Goal: Information Seeking & Learning: Learn about a topic

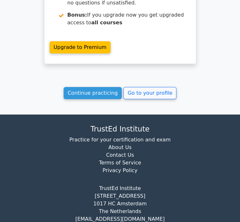
scroll to position [1164, 0]
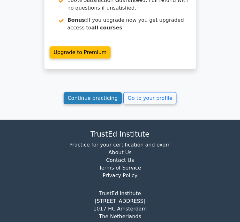
click at [102, 92] on link "Continue practicing" at bounding box center [93, 98] width 59 height 12
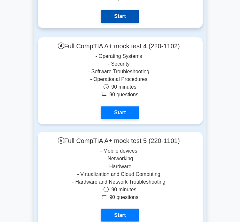
scroll to position [2842, 0]
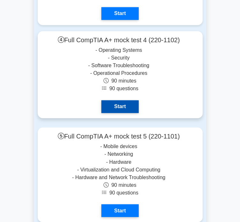
click at [120, 103] on link "Start" at bounding box center [120, 106] width 37 height 13
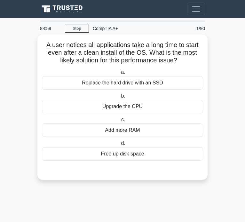
click at [106, 132] on div "Add more RAM" at bounding box center [122, 130] width 161 height 13
click at [120, 122] on input "c. Add more RAM" at bounding box center [120, 120] width 0 height 4
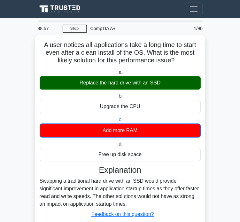
scroll to position [42, 0]
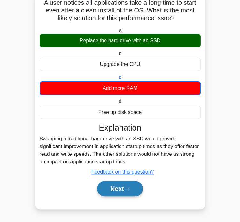
click at [116, 191] on button "Next" at bounding box center [120, 188] width 46 height 15
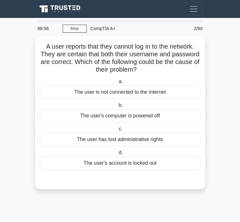
scroll to position [0, 0]
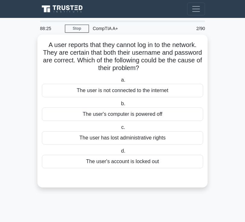
click at [76, 92] on div "The user is not connected to the internet" at bounding box center [122, 90] width 161 height 13
click at [120, 82] on input "a. The user is not connected to the internet" at bounding box center [120, 80] width 0 height 4
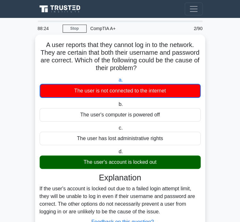
scroll to position [50, 0]
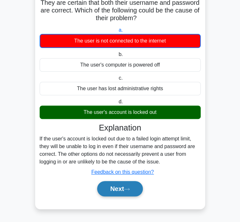
click at [114, 190] on button "Next" at bounding box center [120, 188] width 46 height 15
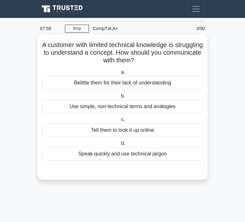
click at [130, 111] on div "Use simple, non-technical terms and analogies" at bounding box center [122, 106] width 161 height 13
click at [120, 98] on input "b. Use simple, non-technical terms and analogies" at bounding box center [120, 96] width 0 height 4
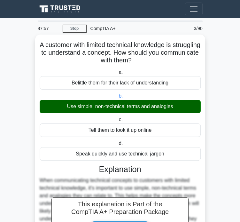
scroll to position [88, 0]
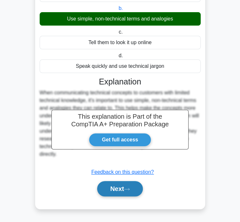
click at [125, 191] on button "Next" at bounding box center [120, 188] width 46 height 15
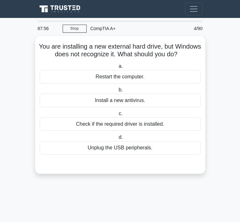
scroll to position [0, 0]
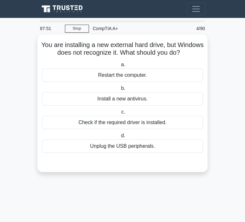
click at [101, 129] on div "Check if the required driver is installed." at bounding box center [122, 122] width 161 height 13
click at [120, 114] on input "c. Check if the required driver is installed." at bounding box center [120, 112] width 0 height 4
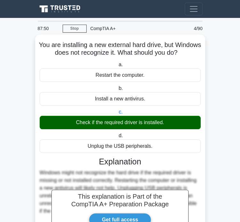
scroll to position [88, 0]
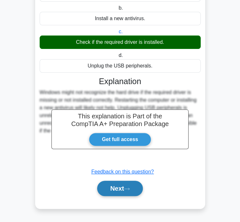
click at [111, 189] on button "Next" at bounding box center [120, 188] width 46 height 15
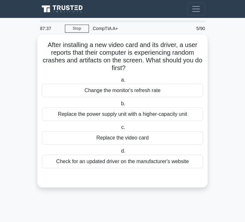
click at [92, 162] on div "Check for an updated driver on the manufacturer's website" at bounding box center [122, 161] width 161 height 13
click at [120, 153] on input "d. Check for an updated driver on the manufacturer's website" at bounding box center [120, 151] width 0 height 4
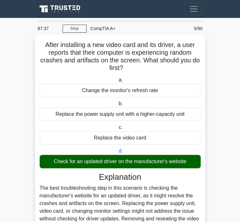
scroll to position [72, 0]
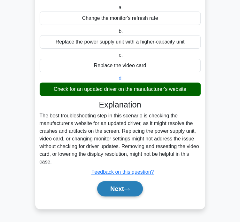
click at [117, 187] on button "Next" at bounding box center [120, 188] width 46 height 15
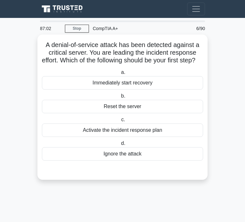
click at [69, 137] on div "Activate the incident response plan" at bounding box center [122, 130] width 161 height 13
click at [120, 122] on input "c. Activate the incident response plan" at bounding box center [120, 120] width 0 height 4
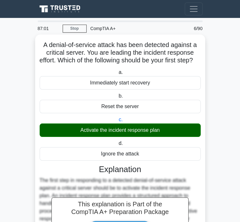
scroll to position [95, 0]
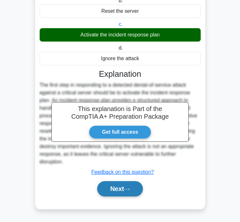
click at [107, 191] on button "Next" at bounding box center [120, 188] width 46 height 15
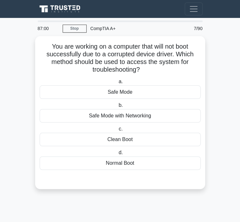
scroll to position [0, 0]
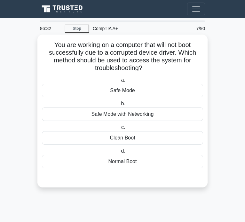
click at [128, 94] on div "Safe Mode" at bounding box center [122, 90] width 161 height 13
click at [120, 82] on input "a. Safe Mode" at bounding box center [120, 80] width 0 height 4
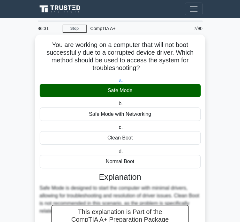
scroll to position [95, 0]
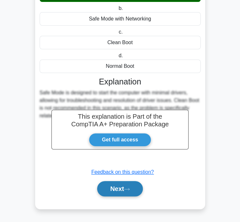
click at [129, 186] on button "Next" at bounding box center [120, 188] width 46 height 15
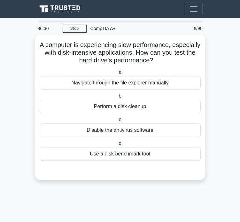
scroll to position [0, 0]
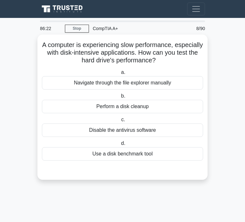
click at [99, 154] on div "Use a disk benchmark tool" at bounding box center [122, 153] width 161 height 13
click at [120, 146] on input "d. Use a disk benchmark tool" at bounding box center [120, 144] width 0 height 4
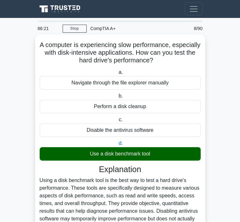
scroll to position [88, 0]
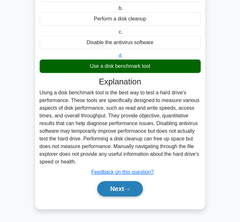
click at [117, 189] on button "Next" at bounding box center [120, 188] width 46 height 15
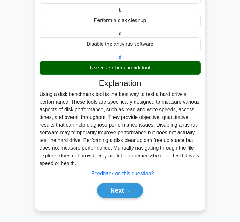
scroll to position [0, 0]
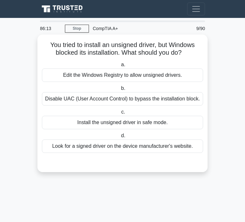
click at [95, 150] on div "Look for a signed driver on the device manufacturer's website." at bounding box center [122, 146] width 161 height 13
click at [120, 138] on input "d. Look for a signed driver on the device manufacturer's website." at bounding box center [120, 136] width 0 height 4
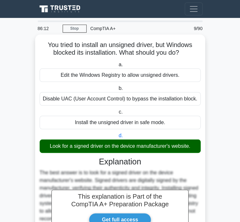
scroll to position [80, 0]
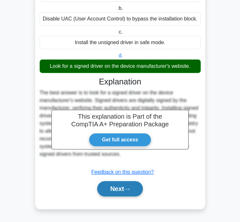
click at [121, 194] on button "Next" at bounding box center [120, 188] width 46 height 15
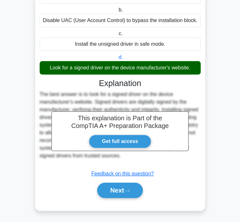
scroll to position [0, 0]
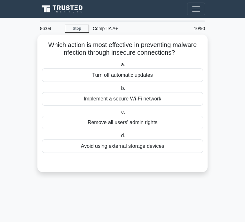
click at [107, 78] on div "Turn off automatic updates" at bounding box center [122, 75] width 161 height 13
click at [120, 67] on input "a. Turn off automatic updates" at bounding box center [120, 65] width 0 height 4
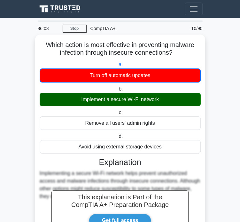
scroll to position [81, 0]
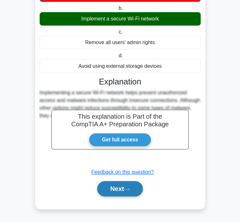
click at [111, 191] on button "Next" at bounding box center [120, 188] width 46 height 15
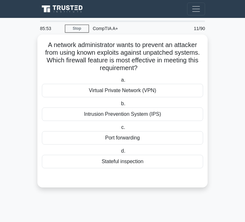
click at [103, 110] on div "Intrusion Prevention System (IPS)" at bounding box center [122, 114] width 161 height 13
click at [120, 106] on input "b. Intrusion Prevention System (IPS)" at bounding box center [120, 104] width 0 height 4
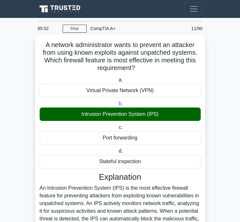
scroll to position [118, 0]
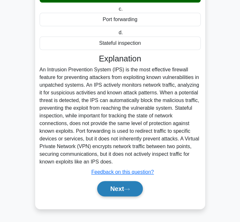
click at [124, 188] on button "Next" at bounding box center [120, 188] width 46 height 15
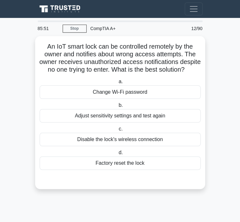
scroll to position [0, 0]
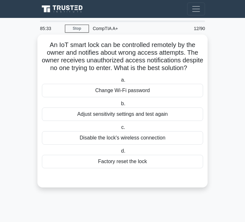
click at [125, 121] on div "Adjust sensitivity settings and test again" at bounding box center [122, 114] width 161 height 13
click at [120, 106] on input "b. Adjust sensitivity settings and test again" at bounding box center [120, 104] width 0 height 4
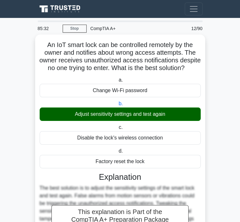
scroll to position [103, 0]
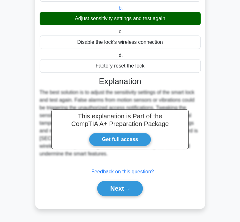
click at [117, 198] on div "Next" at bounding box center [120, 188] width 161 height 20
click at [120, 193] on button "Next" at bounding box center [120, 188] width 46 height 15
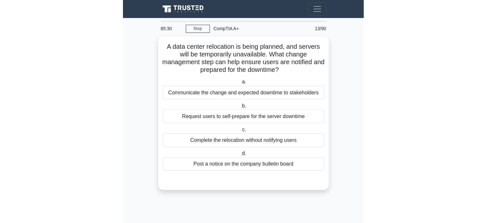
scroll to position [0, 0]
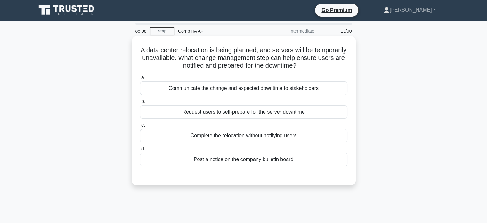
click at [220, 161] on div "Post a notice on the company bulletin board" at bounding box center [243, 158] width 207 height 13
click at [140, 151] on input "d. Post a notice on the company bulletin board" at bounding box center [140, 149] width 0 height 4
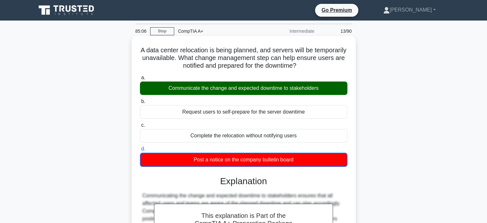
scroll to position [123, 0]
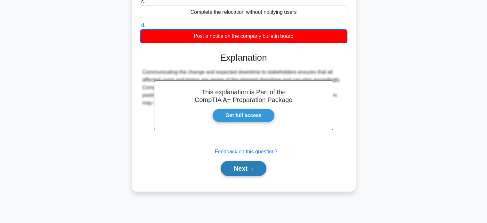
click at [245, 175] on button "Next" at bounding box center [244, 167] width 46 height 15
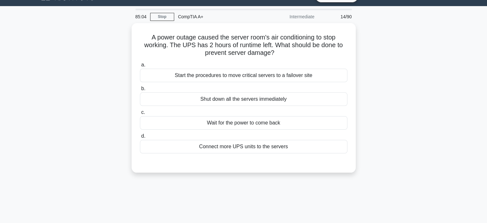
scroll to position [10, 0]
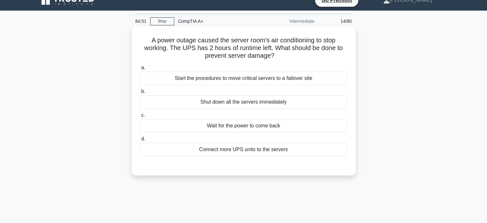
click at [245, 76] on div "Start the procedures to move critical servers to a failover site" at bounding box center [243, 77] width 207 height 13
click at [140, 70] on input "a. Start the procedures to move critical servers to a failover site" at bounding box center [140, 68] width 0 height 4
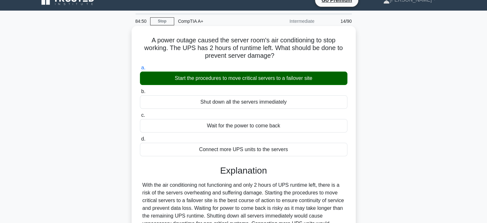
scroll to position [123, 0]
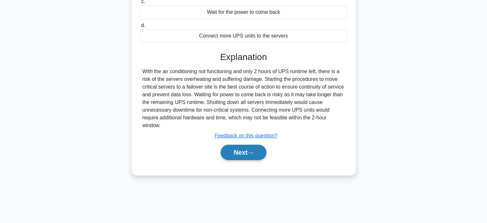
click at [245, 149] on button "Next" at bounding box center [244, 151] width 46 height 15
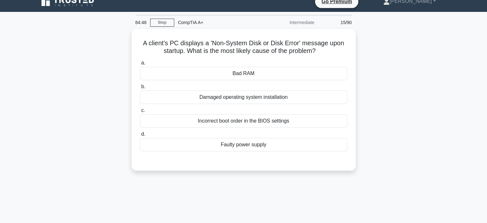
scroll to position [7, 0]
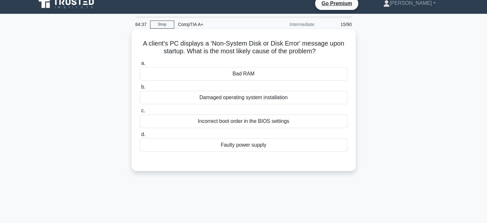
click at [245, 123] on div "Incorrect boot order in the BIOS settings" at bounding box center [243, 120] width 207 height 13
click at [140, 113] on input "c. Incorrect boot order in the BIOS settings" at bounding box center [140, 111] width 0 height 4
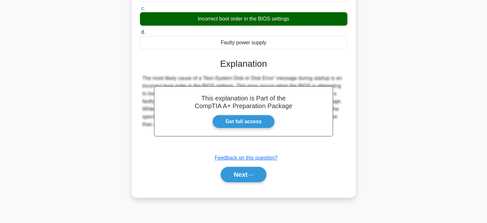
scroll to position [123, 0]
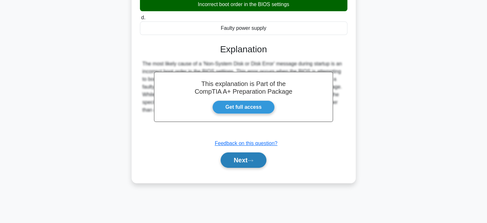
click at [245, 164] on button "Next" at bounding box center [244, 159] width 46 height 15
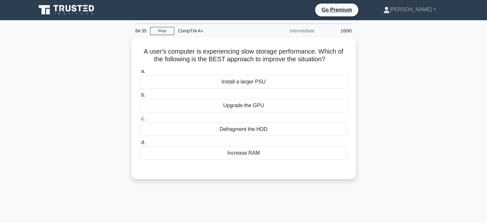
scroll to position [0, 0]
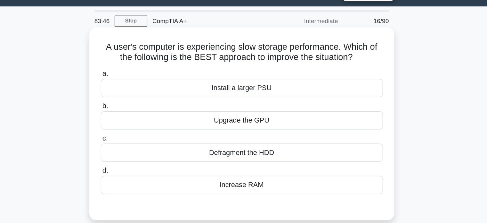
click at [245, 128] on div "Defragment the HDD" at bounding box center [243, 127] width 207 height 13
click at [140, 119] on input "c. Defragment the HDD" at bounding box center [140, 117] width 0 height 4
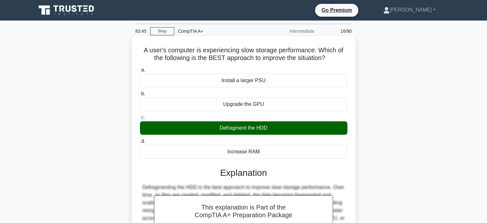
scroll to position [123, 0]
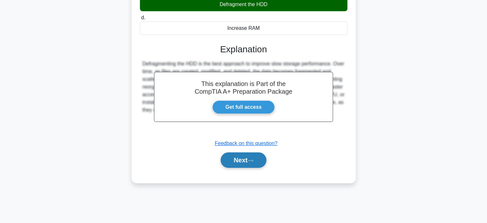
click at [245, 159] on icon at bounding box center [251, 161] width 6 height 4
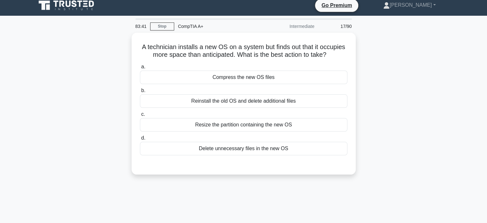
scroll to position [5, 0]
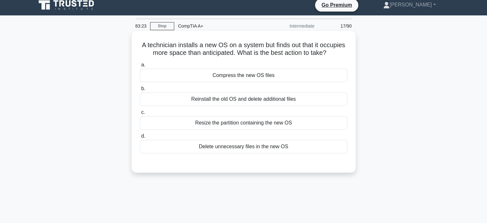
click at [244, 122] on div "Resize the partition containing the new OS" at bounding box center [243, 122] width 207 height 13
click at [140, 114] on input "c. Resize the partition containing the new OS" at bounding box center [140, 112] width 0 height 4
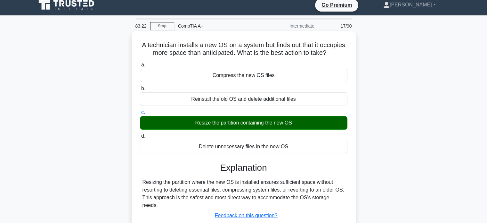
scroll to position [123, 0]
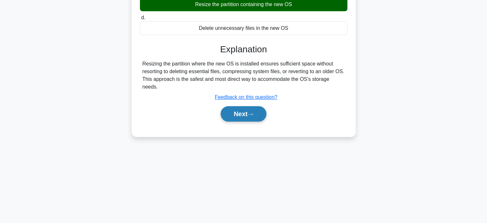
click at [245, 108] on button "Next" at bounding box center [244, 113] width 46 height 15
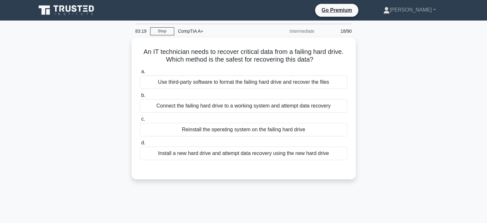
scroll to position [0, 0]
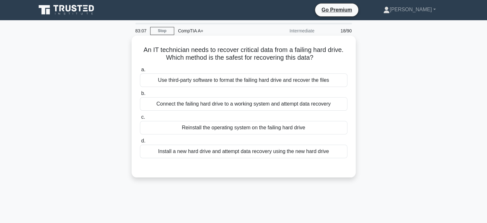
click at [242, 102] on div "Connect the failing hard drive to a working system and attempt data recovery" at bounding box center [243, 103] width 207 height 13
click at [140, 95] on input "b. Connect the failing hard drive to a working system and attempt data recovery" at bounding box center [140, 93] width 0 height 4
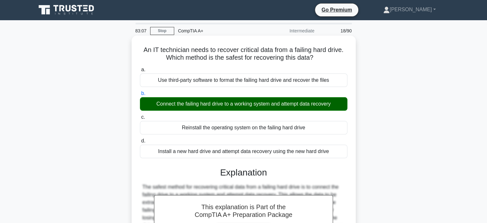
scroll to position [123, 0]
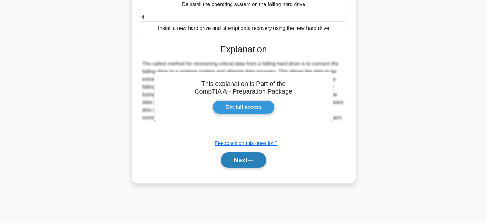
click at [237, 160] on button "Next" at bounding box center [244, 159] width 46 height 15
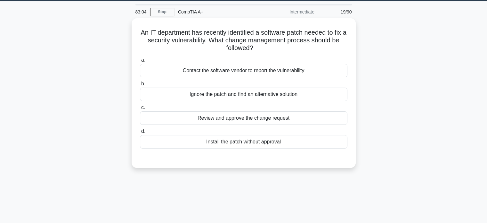
scroll to position [0, 0]
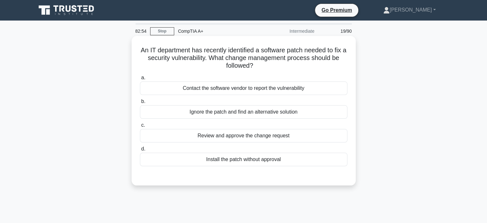
click at [245, 89] on div "Contact the software vendor to report the vulnerability" at bounding box center [243, 87] width 207 height 13
click at [140, 80] on input "a. Contact the software vendor to report the vulnerability" at bounding box center [140, 78] width 0 height 4
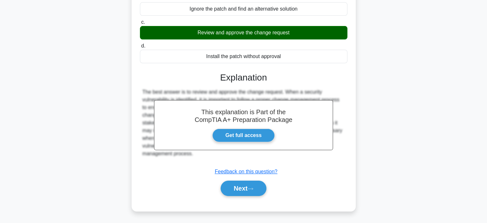
scroll to position [123, 0]
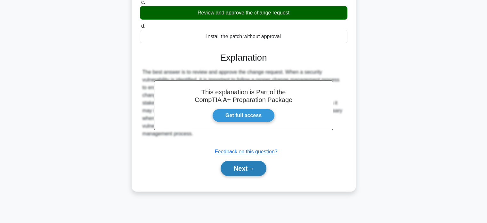
click at [245, 167] on icon at bounding box center [251, 169] width 6 height 4
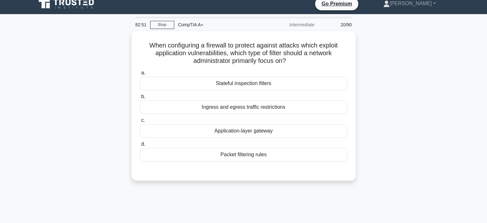
scroll to position [5, 0]
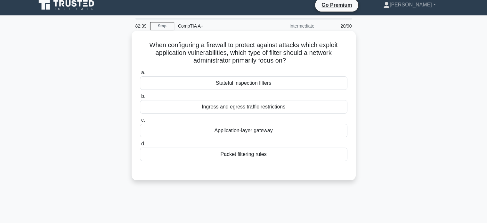
click at [230, 155] on div "Packet filtering rules" at bounding box center [243, 153] width 207 height 13
click at [140, 146] on input "d. Packet filtering rules" at bounding box center [140, 144] width 0 height 4
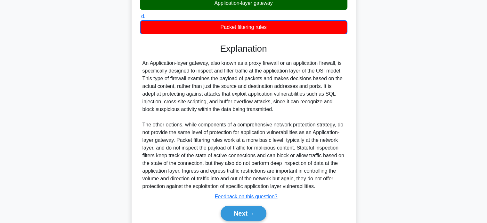
scroll to position [165, 0]
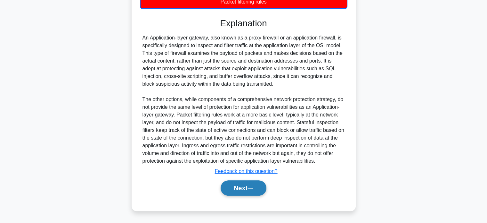
click at [245, 189] on icon at bounding box center [251, 188] width 6 height 4
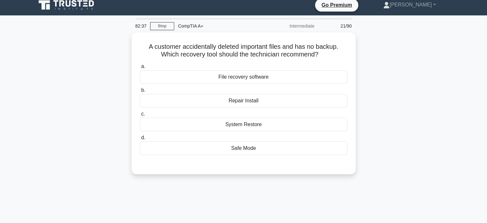
scroll to position [0, 0]
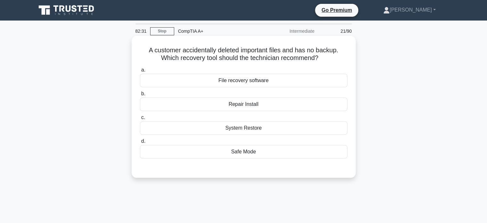
click at [238, 133] on div "System Restore" at bounding box center [243, 127] width 207 height 13
click at [140, 119] on input "c. System Restore" at bounding box center [140, 117] width 0 height 4
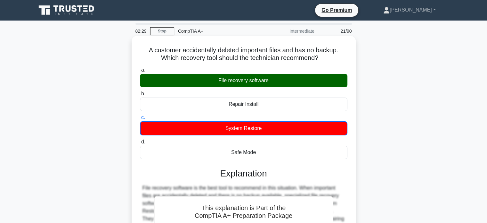
click at [245, 129] on div "System Restore" at bounding box center [243, 128] width 207 height 14
click at [140, 119] on input "c. System Restore" at bounding box center [140, 117] width 0 height 4
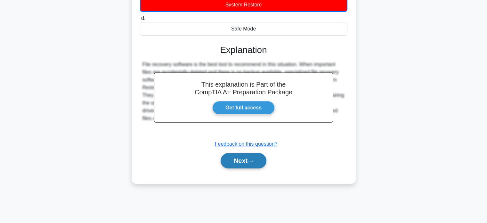
click at [245, 164] on button "Next" at bounding box center [244, 160] width 46 height 15
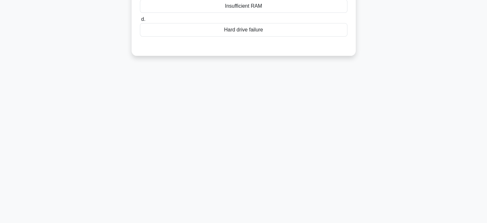
scroll to position [0, 0]
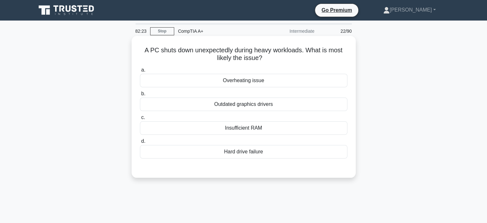
click at [245, 85] on div "Overheating issue" at bounding box center [243, 80] width 207 height 13
click at [140, 72] on input "a. Overheating issue" at bounding box center [140, 70] width 0 height 4
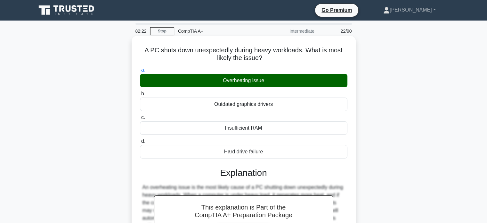
scroll to position [123, 0]
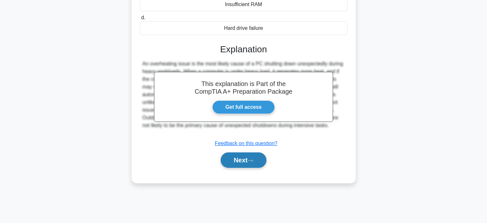
click at [245, 159] on icon at bounding box center [251, 161] width 6 height 4
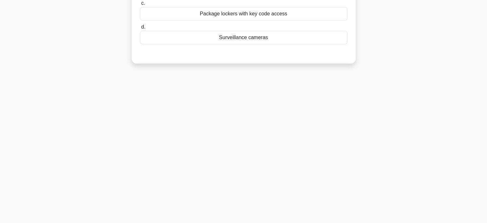
scroll to position [0, 0]
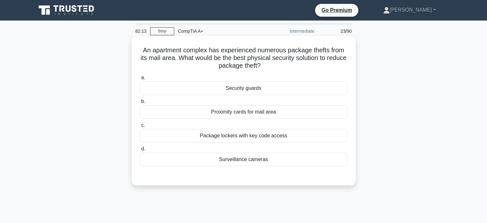
click at [245, 108] on div "Proximity cards for mail area" at bounding box center [243, 111] width 207 height 13
click at [140, 103] on input "b. Proximity cards for mail area" at bounding box center [140, 101] width 0 height 4
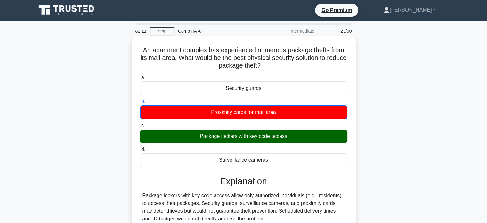
scroll to position [123, 0]
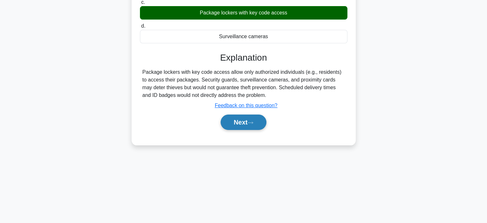
drag, startPoint x: 252, startPoint y: 140, endPoint x: 256, endPoint y: 124, distance: 16.8
click at [245, 124] on div "An apartment complex has experienced numerous package thefts from its mail area…" at bounding box center [243, 28] width 219 height 227
click at [245, 124] on button "Next" at bounding box center [244, 121] width 46 height 15
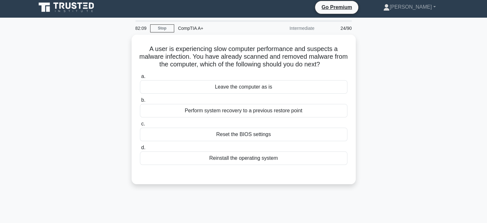
scroll to position [5, 0]
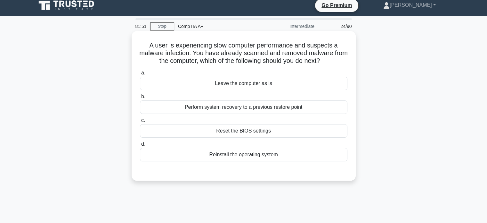
click at [245, 151] on div "Reinstall the operating system" at bounding box center [243, 154] width 207 height 13
click at [140, 146] on input "d. Reinstall the operating system" at bounding box center [140, 144] width 0 height 4
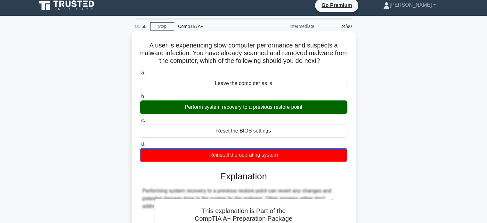
scroll to position [123, 0]
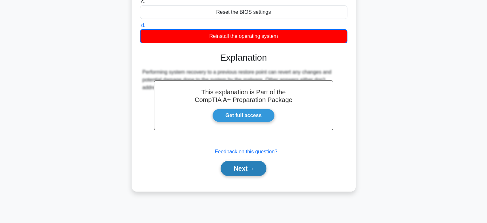
click at [245, 169] on icon at bounding box center [251, 169] width 6 height 4
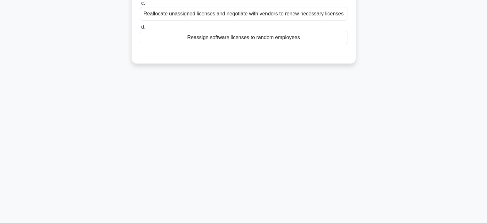
scroll to position [0, 0]
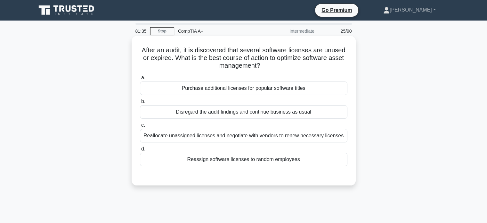
click at [245, 89] on div "Purchase additional licenses for popular software titles" at bounding box center [243, 87] width 207 height 13
click at [140, 80] on input "a. Purchase additional licenses for popular software titles" at bounding box center [140, 78] width 0 height 4
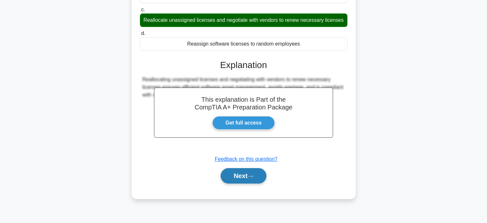
scroll to position [117, 0]
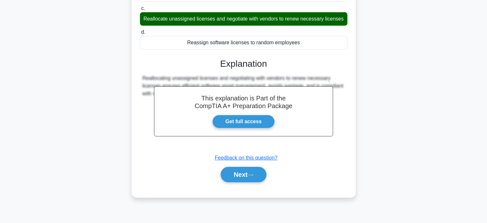
click at [245, 183] on div "Next" at bounding box center [243, 174] width 207 height 20
click at [245, 176] on button "Next" at bounding box center [244, 174] width 46 height 15
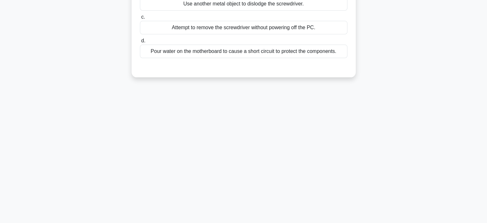
scroll to position [0, 0]
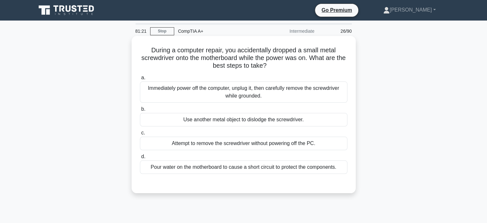
click at [220, 91] on div "Immediately power off the computer, unplug it, then carefully remove the screwd…" at bounding box center [243, 91] width 207 height 21
click at [140, 80] on input "a. Immediately power off the computer, unplug it, then carefully remove the scr…" at bounding box center [140, 78] width 0 height 4
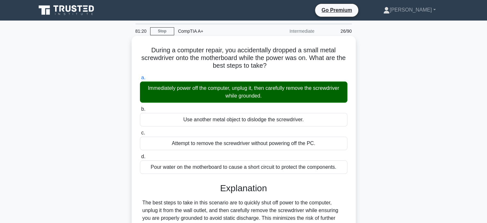
scroll to position [123, 0]
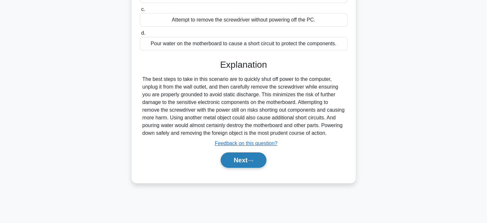
click at [243, 167] on button "Next" at bounding box center [244, 159] width 46 height 15
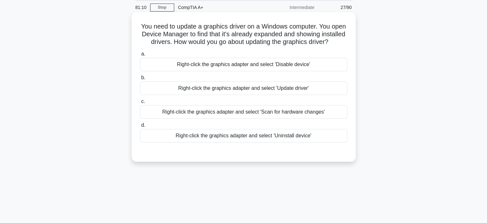
scroll to position [24, 0]
click at [222, 94] on div "Right-click the graphics adapter and select 'Update driver'" at bounding box center [243, 87] width 207 height 13
click at [140, 79] on input "b. Right-click the graphics adapter and select 'Update driver'" at bounding box center [140, 77] width 0 height 4
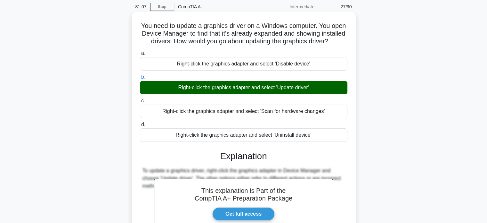
scroll to position [123, 0]
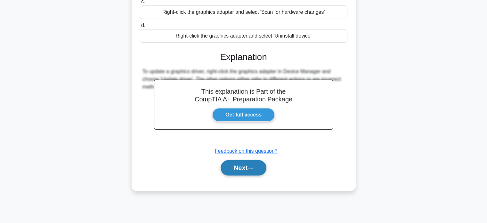
click at [245, 175] on button "Next" at bounding box center [244, 167] width 46 height 15
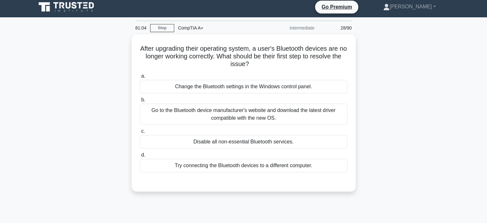
scroll to position [5, 0]
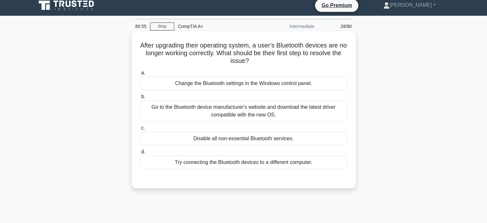
click at [236, 113] on div "Go to the Bluetooth device manufacturer's website and download the latest drive…" at bounding box center [243, 110] width 207 height 21
click at [140, 99] on input "b. Go to the Bluetooth device manufacturer's website and download the latest dr…" at bounding box center [140, 96] width 0 height 4
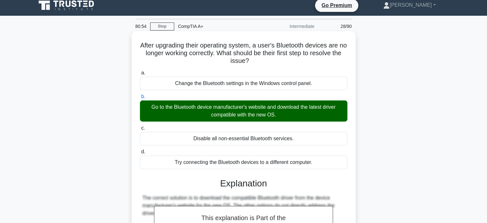
scroll to position [123, 0]
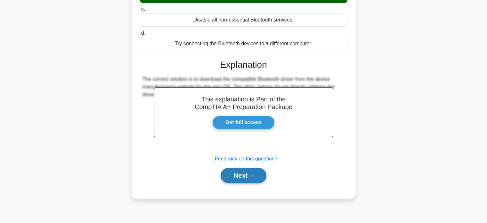
click at [245, 177] on button "Next" at bounding box center [244, 174] width 46 height 15
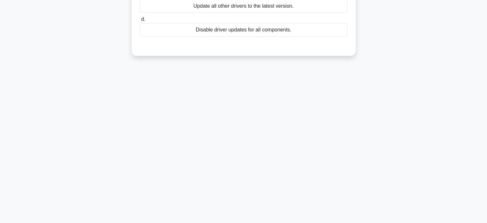
scroll to position [0, 0]
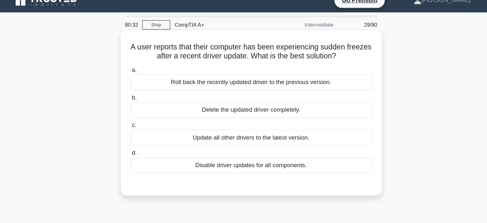
click at [202, 77] on div "Roll back the recently updated driver to the previous version." at bounding box center [243, 80] width 207 height 13
click at [140, 72] on input "a. Roll back the recently updated driver to the previous version." at bounding box center [140, 70] width 0 height 4
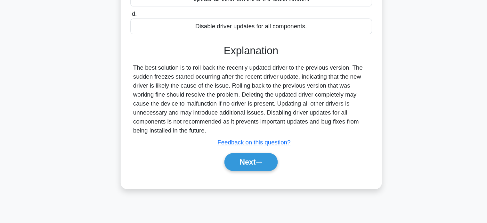
scroll to position [123, 0]
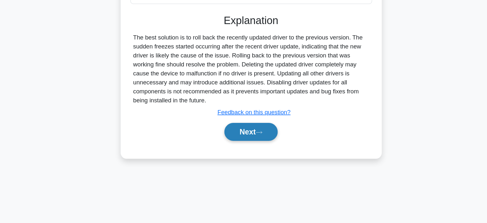
click at [245, 146] on button "Next" at bounding box center [244, 144] width 46 height 15
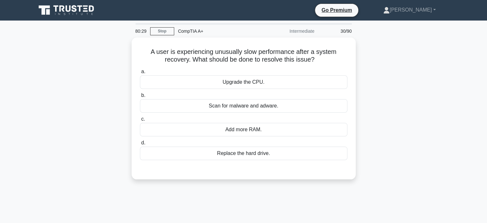
scroll to position [1, 0]
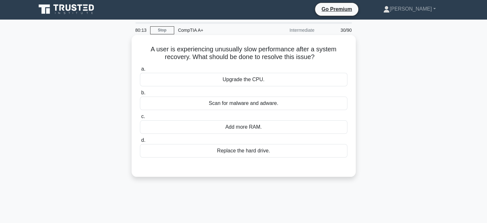
click at [245, 102] on div "Scan for malware and adware." at bounding box center [243, 102] width 207 height 13
click at [140, 95] on input "b. Scan for malware and adware." at bounding box center [140, 93] width 0 height 4
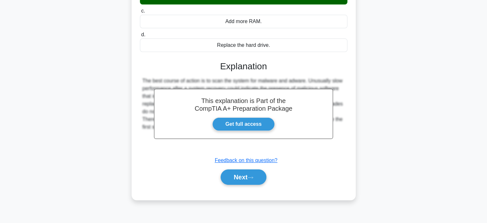
scroll to position [123, 0]
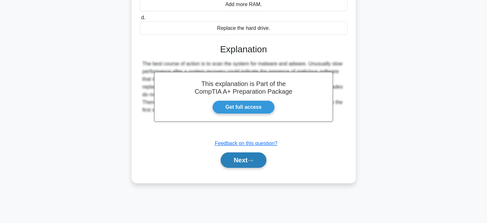
click at [245, 159] on icon at bounding box center [251, 161] width 6 height 4
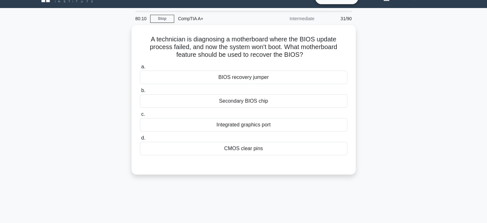
scroll to position [12, 0]
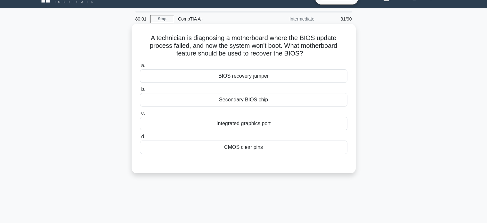
click at [232, 77] on div "BIOS recovery jumper" at bounding box center [243, 75] width 207 height 13
click at [140, 68] on input "a. BIOS recovery jumper" at bounding box center [140, 65] width 0 height 4
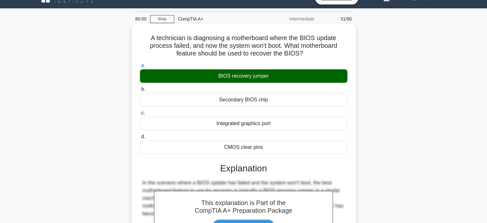
scroll to position [126, 0]
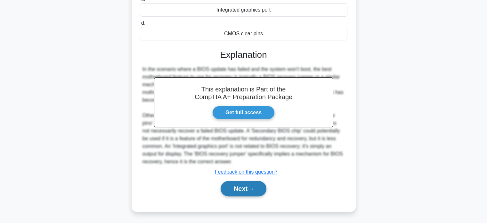
click at [245, 189] on button "Next" at bounding box center [244, 188] width 46 height 15
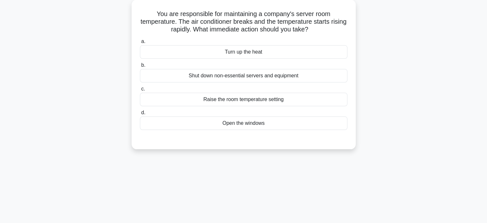
scroll to position [38, 0]
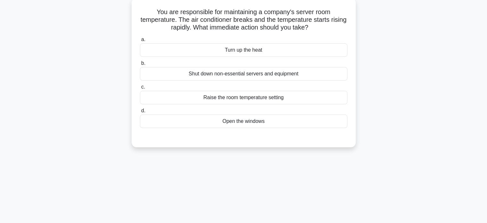
click at [245, 76] on div "Shut down non-essential servers and equipment" at bounding box center [243, 73] width 207 height 13
click at [140, 65] on input "b. Shut down non-essential servers and equipment" at bounding box center [140, 63] width 0 height 4
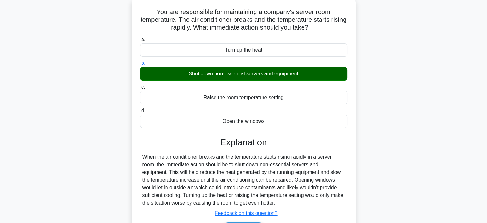
scroll to position [123, 0]
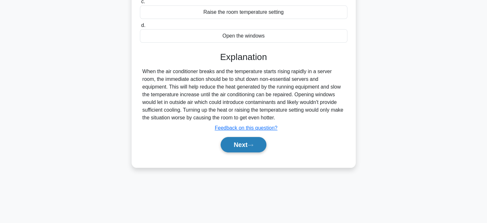
click at [245, 146] on icon at bounding box center [251, 145] width 6 height 4
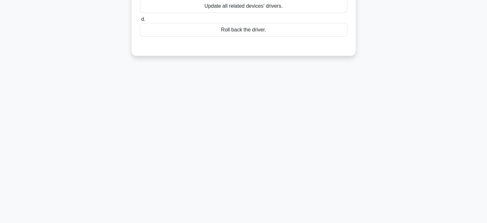
scroll to position [0, 0]
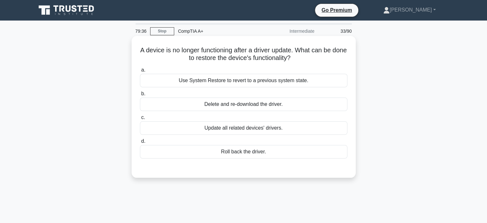
click at [245, 83] on div "Use System Restore to revert to a previous system state." at bounding box center [243, 80] width 207 height 13
click at [140, 72] on input "a. Use System Restore to revert to a previous system state." at bounding box center [140, 70] width 0 height 4
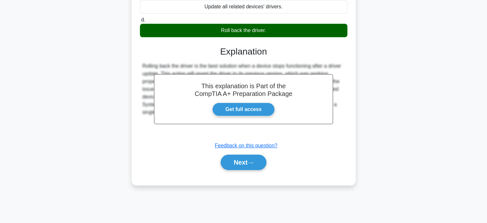
scroll to position [123, 0]
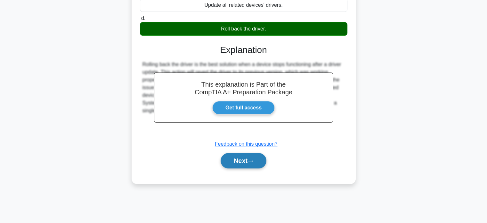
click at [245, 162] on button "Next" at bounding box center [244, 160] width 46 height 15
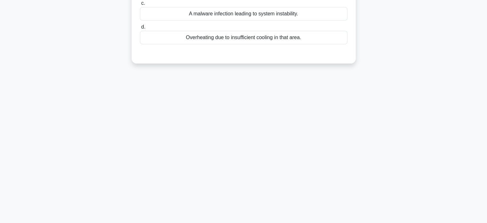
scroll to position [0, 0]
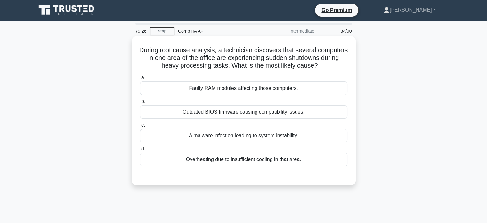
click at [245, 161] on div "Overheating due to insufficient cooling in that area." at bounding box center [243, 158] width 207 height 13
click at [140, 151] on input "d. Overheating due to insufficient cooling in that area." at bounding box center [140, 149] width 0 height 4
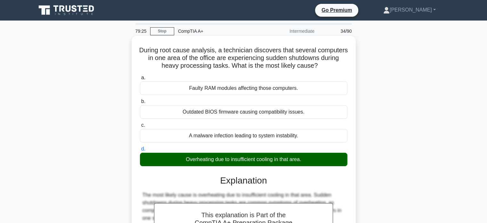
scroll to position [123, 0]
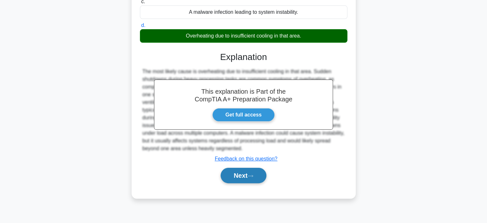
click at [245, 173] on button "Next" at bounding box center [244, 174] width 46 height 15
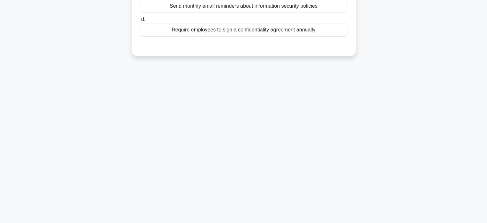
scroll to position [0, 0]
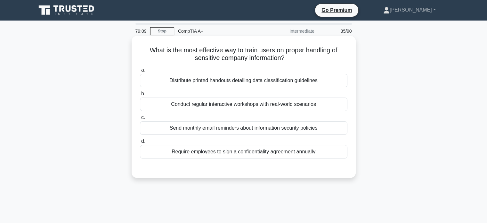
click at [245, 133] on div "Send monthly email reminders about information security policies" at bounding box center [243, 127] width 207 height 13
click at [140, 119] on input "c. Send monthly email reminders about information security policies" at bounding box center [140, 117] width 0 height 4
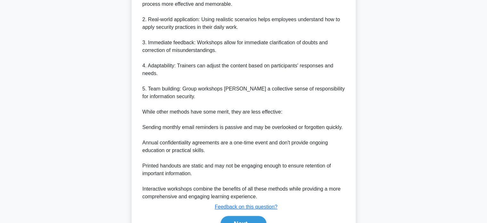
scroll to position [250, 0]
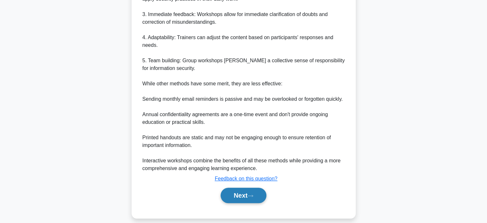
click at [245, 195] on icon at bounding box center [250, 195] width 5 height 2
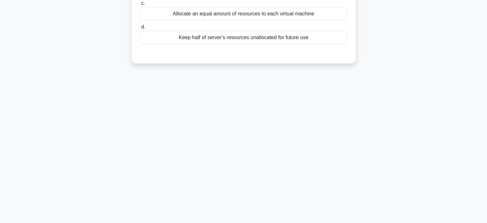
scroll to position [0, 0]
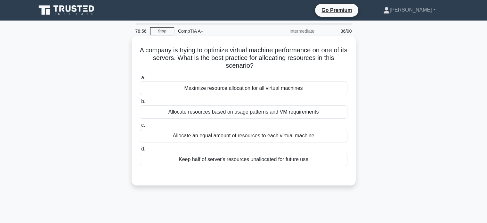
click at [245, 115] on div "Allocate resources based on usage patterns and VM requirements" at bounding box center [243, 111] width 207 height 13
click at [140, 103] on input "b. Allocate resources based on usage patterns and VM requirements" at bounding box center [140, 101] width 0 height 4
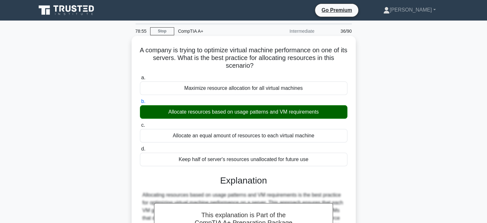
scroll to position [123, 0]
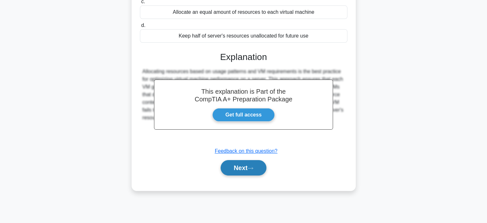
click at [242, 173] on button "Next" at bounding box center [244, 167] width 46 height 15
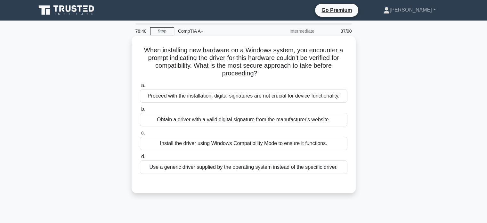
click at [245, 119] on div "Obtain a driver with a valid digital signature from the manufacturer's website." at bounding box center [243, 119] width 207 height 13
click at [140, 111] on input "b. Obtain a driver with a valid digital signature from the manufacturer's websi…" at bounding box center [140, 109] width 0 height 4
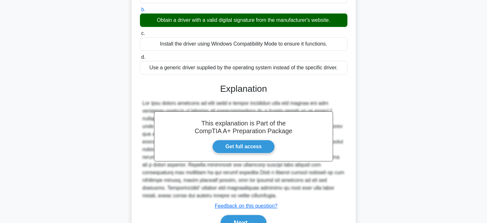
scroll to position [133, 0]
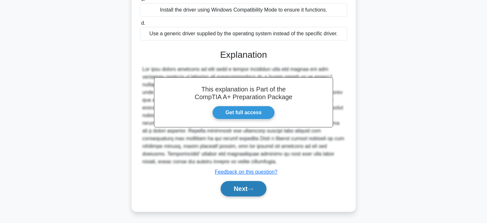
click at [245, 187] on icon at bounding box center [251, 189] width 6 height 4
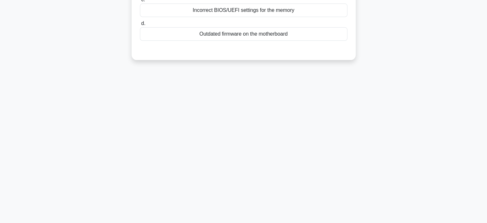
scroll to position [0, 0]
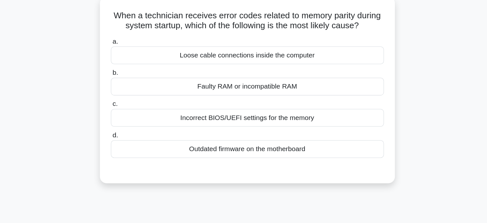
click at [245, 105] on div "Faulty RAM or incompatible RAM" at bounding box center [243, 103] width 207 height 13
click at [140, 96] on input "b. Faulty RAM or incompatible RAM" at bounding box center [140, 94] width 0 height 4
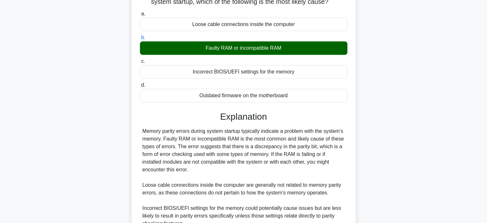
scroll to position [156, 0]
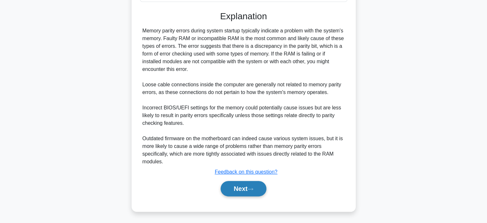
click at [245, 189] on button "Next" at bounding box center [244, 188] width 46 height 15
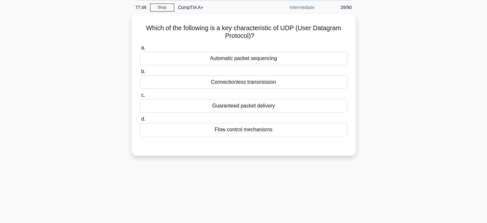
scroll to position [0, 0]
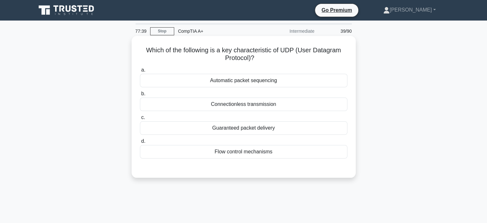
click at [245, 127] on div "Guaranteed packet delivery" at bounding box center [243, 127] width 207 height 13
click at [140, 119] on input "c. Guaranteed packet delivery" at bounding box center [140, 117] width 0 height 4
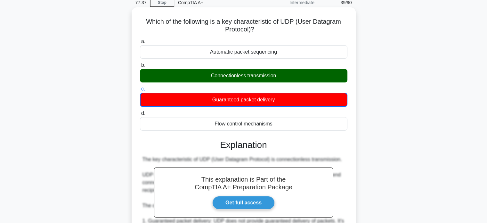
scroll to position [188, 0]
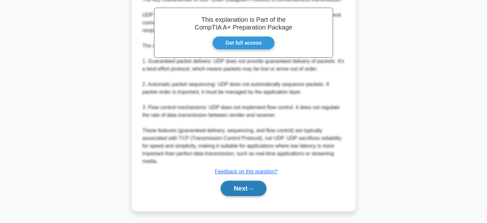
click at [245, 190] on button "Next" at bounding box center [244, 187] width 46 height 15
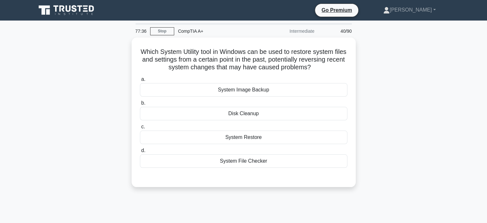
scroll to position [0, 0]
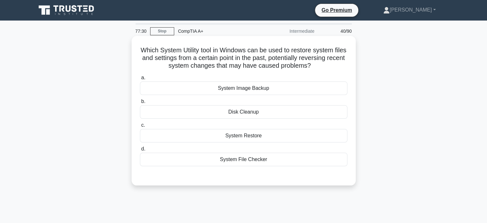
click at [245, 137] on div "System Restore" at bounding box center [243, 135] width 207 height 13
click at [140, 127] on input "c. System Restore" at bounding box center [140, 125] width 0 height 4
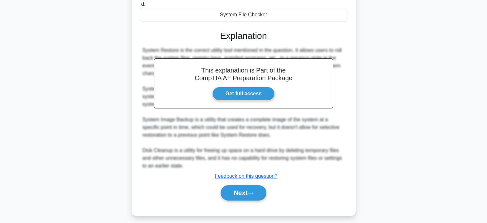
scroll to position [149, 0]
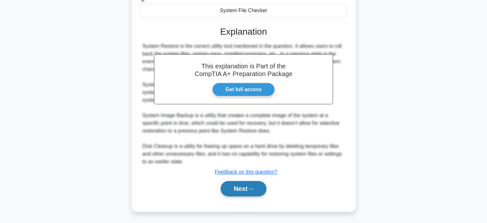
click at [245, 195] on button "Next" at bounding box center [244, 188] width 46 height 15
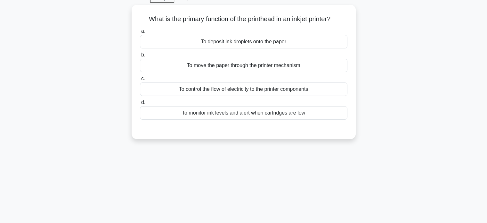
scroll to position [0, 0]
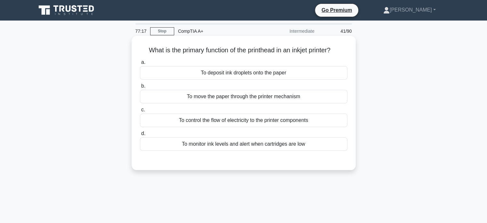
click at [245, 70] on div "To deposit ink droplets onto the paper" at bounding box center [243, 72] width 207 height 13
click at [140, 64] on input "a. To deposit ink droplets onto the paper" at bounding box center [140, 62] width 0 height 4
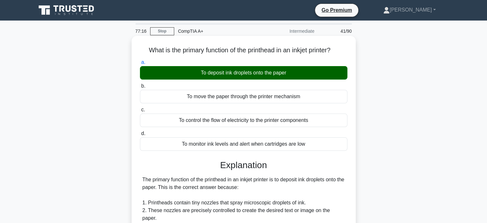
scroll to position [164, 0]
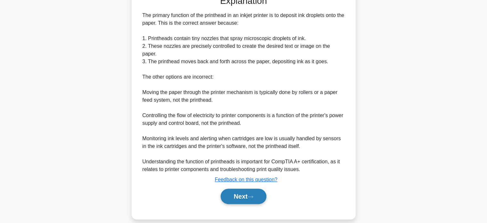
click at [245, 188] on button "Next" at bounding box center [244, 195] width 46 height 15
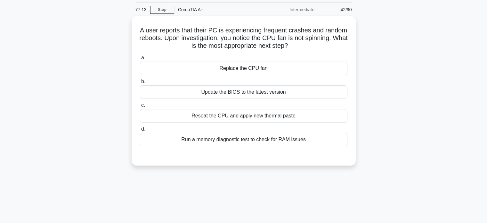
scroll to position [20, 0]
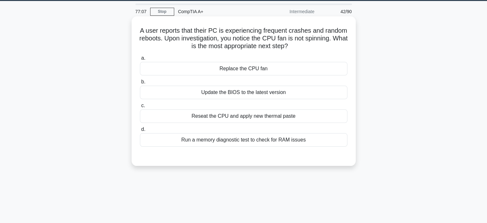
click at [233, 120] on div "Reseat the CPU and apply new thermal paste" at bounding box center [243, 115] width 207 height 13
click at [140, 108] on input "c. Reseat the CPU and apply new thermal paste" at bounding box center [140, 105] width 0 height 4
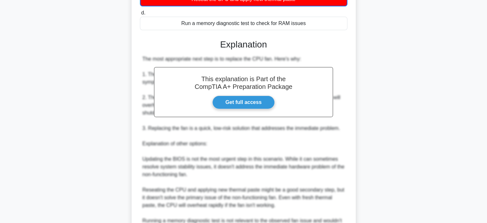
scroll to position [173, 0]
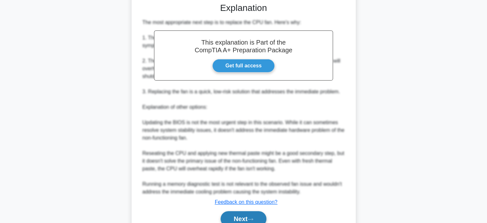
click at [240, 212] on button "Next" at bounding box center [244, 218] width 46 height 15
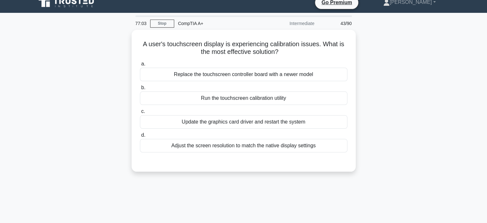
scroll to position [1, 0]
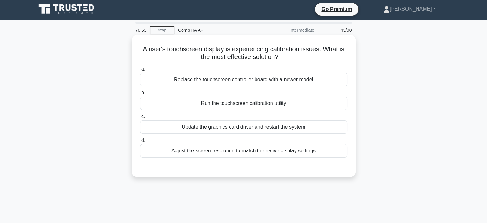
click at [245, 79] on div "Replace the touchscreen controller board with a newer model" at bounding box center [243, 79] width 207 height 13
click at [140, 71] on input "a. Replace the touchscreen controller board with a newer model" at bounding box center [140, 69] width 0 height 4
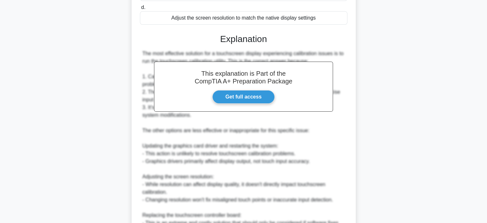
scroll to position [234, 0]
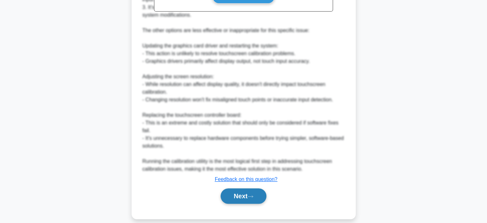
click at [245, 189] on button "Next" at bounding box center [244, 195] width 46 height 15
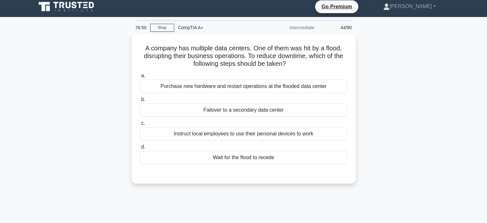
scroll to position [0, 0]
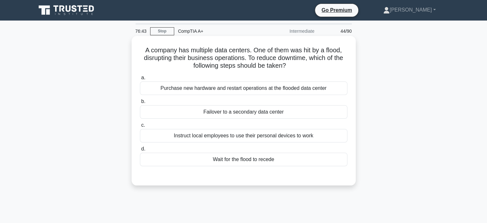
click at [245, 112] on div "Failover to a secondary data center" at bounding box center [243, 111] width 207 height 13
click at [140, 103] on input "b. Failover to a secondary data center" at bounding box center [140, 101] width 0 height 4
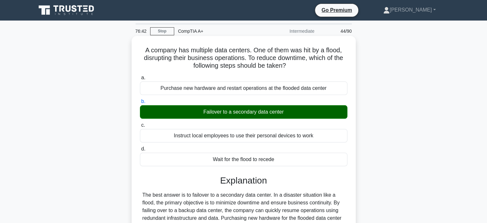
scroll to position [123, 0]
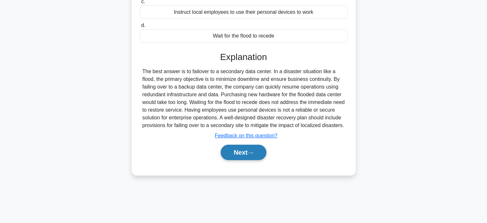
click at [240, 153] on button "Next" at bounding box center [244, 151] width 46 height 15
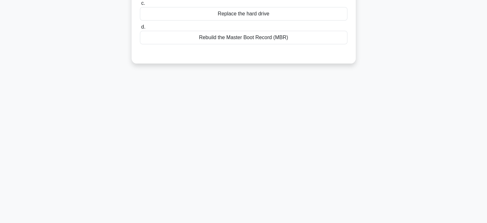
scroll to position [0, 0]
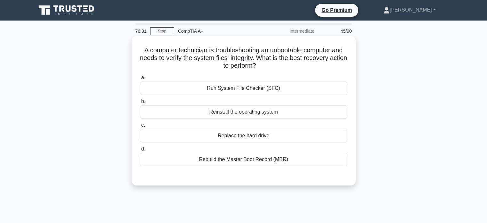
click at [245, 91] on div "Run System File Checker (SFC)" at bounding box center [243, 87] width 207 height 13
click at [140, 80] on input "a. Run System File Checker (SFC)" at bounding box center [140, 78] width 0 height 4
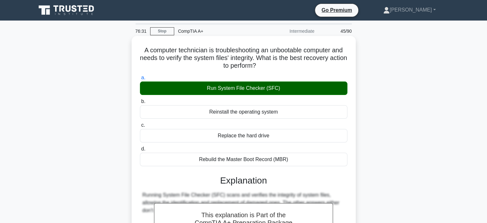
scroll to position [123, 0]
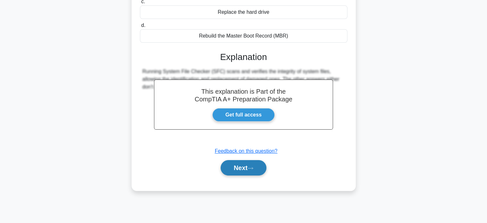
click at [245, 167] on button "Next" at bounding box center [244, 167] width 46 height 15
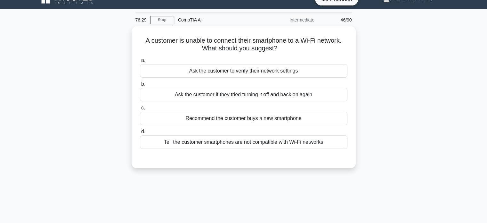
scroll to position [0, 0]
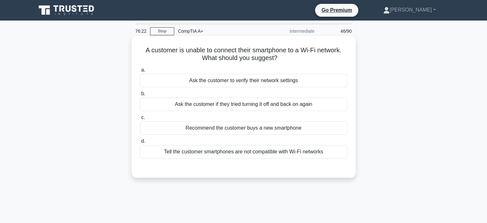
click at [245, 84] on div "Ask the customer to verify their network settings" at bounding box center [243, 80] width 207 height 13
click at [140, 72] on input "a. Ask the customer to verify their network settings" at bounding box center [140, 70] width 0 height 4
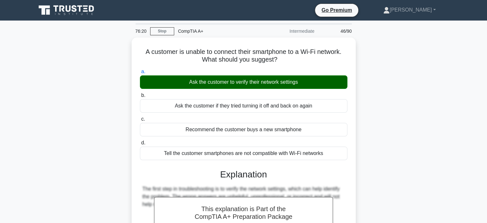
scroll to position [123, 0]
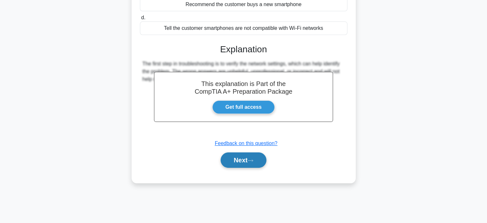
click at [245, 166] on button "Next" at bounding box center [244, 159] width 46 height 15
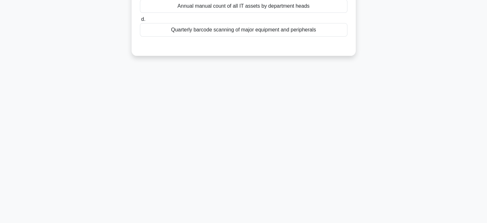
scroll to position [0, 0]
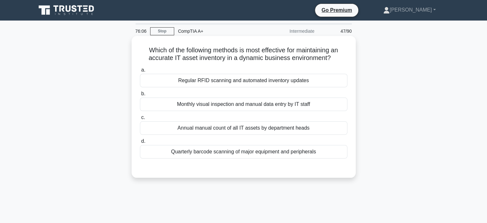
click at [245, 107] on div "Monthly visual inspection and manual data entry by IT staff" at bounding box center [243, 103] width 207 height 13
click at [140, 96] on input "b. Monthly visual inspection and manual data entry by IT staff" at bounding box center [140, 94] width 0 height 4
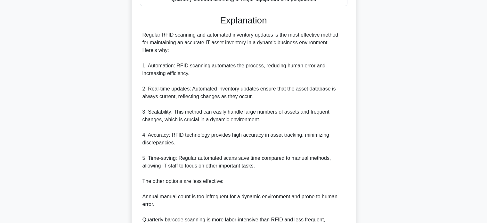
scroll to position [242, 0]
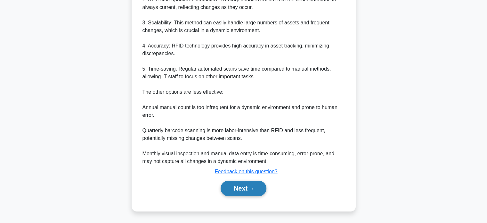
click at [245, 193] on button "Next" at bounding box center [244, 187] width 46 height 15
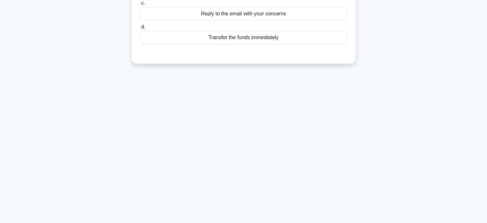
scroll to position [0, 0]
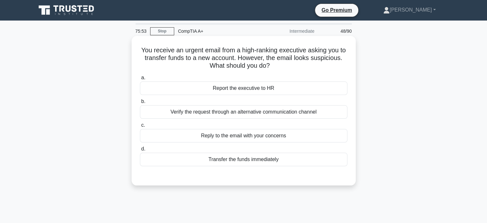
click at [233, 90] on div "Report the executive to HR" at bounding box center [243, 87] width 207 height 13
click at [140, 80] on input "a. Report the executive to HR" at bounding box center [140, 78] width 0 height 4
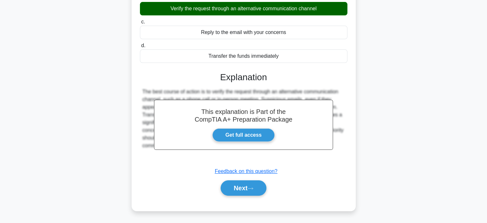
scroll to position [123, 0]
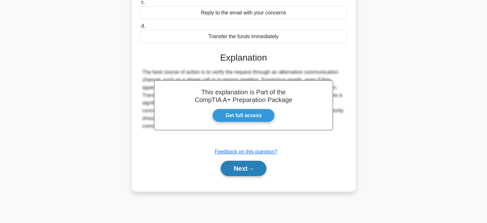
click at [240, 169] on button "Next" at bounding box center [244, 167] width 46 height 15
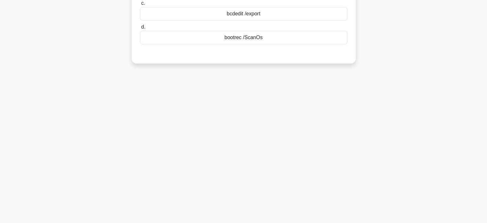
scroll to position [0, 0]
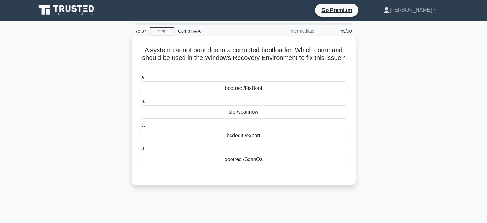
click at [245, 89] on div "bootrec /FixBoot" at bounding box center [243, 87] width 207 height 13
click at [140, 80] on input "a. bootrec /FixBoot" at bounding box center [140, 78] width 0 height 4
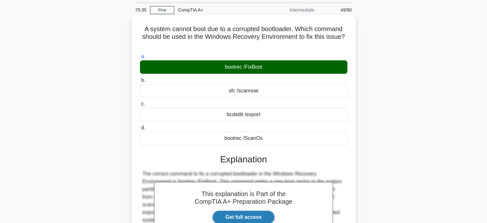
scroll to position [123, 0]
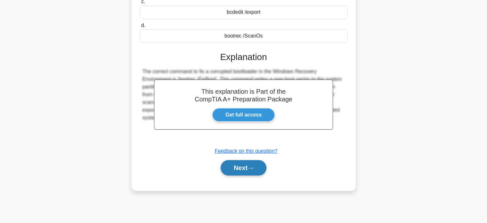
click at [245, 166] on button "Next" at bounding box center [244, 167] width 46 height 15
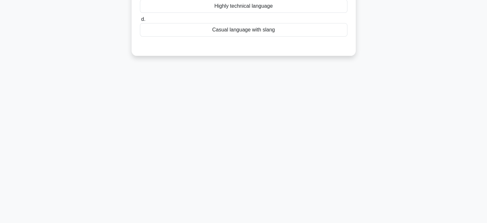
scroll to position [0, 0]
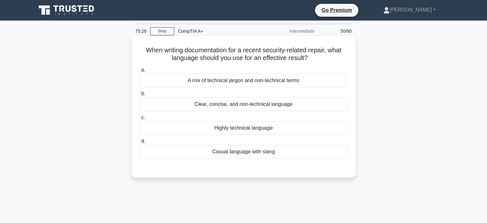
click at [245, 105] on div "Clear, concise, and non-technical language" at bounding box center [243, 103] width 207 height 13
click at [140, 96] on input "b. Clear, concise, and non-technical language" at bounding box center [140, 94] width 0 height 4
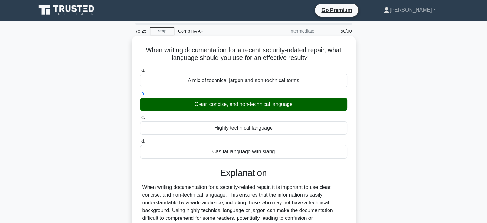
scroll to position [123, 0]
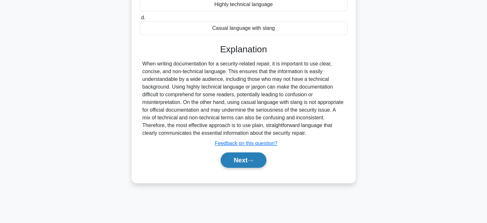
click at [245, 163] on button "Next" at bounding box center [244, 159] width 46 height 15
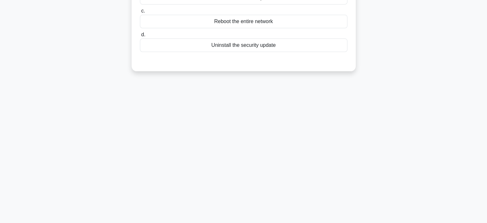
scroll to position [0, 0]
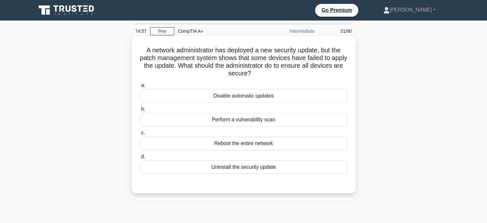
click at [245, 144] on div "Reboot the entire network" at bounding box center [243, 142] width 207 height 13
click at [140, 135] on input "c. Reboot the entire network" at bounding box center [140, 133] width 0 height 4
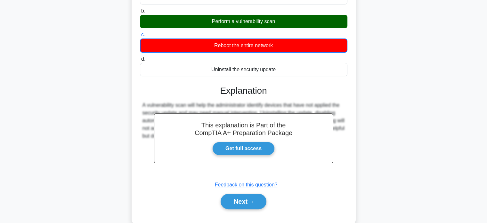
scroll to position [123, 0]
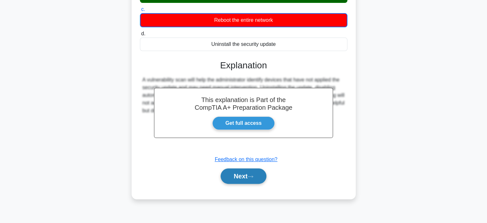
click at [245, 176] on icon at bounding box center [251, 177] width 6 height 4
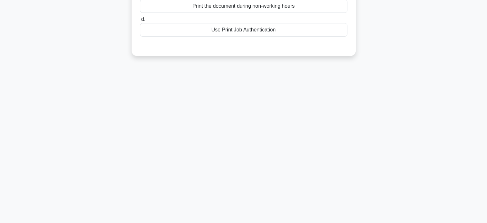
scroll to position [0, 0]
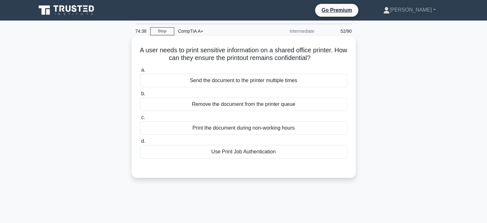
click at [245, 154] on div "Use Print Job Authentication" at bounding box center [243, 151] width 207 height 13
click at [140, 143] on input "d. Use Print Job Authentication" at bounding box center [140, 141] width 0 height 4
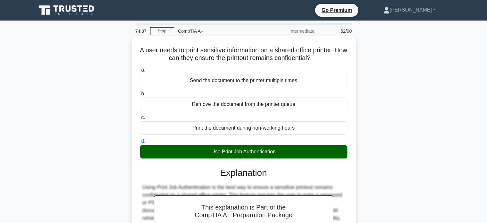
scroll to position [123, 0]
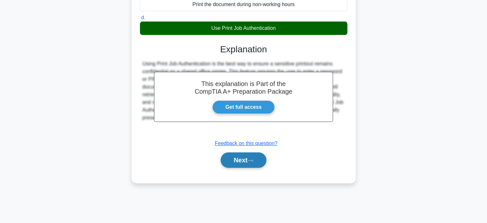
click at [245, 160] on button "Next" at bounding box center [244, 159] width 46 height 15
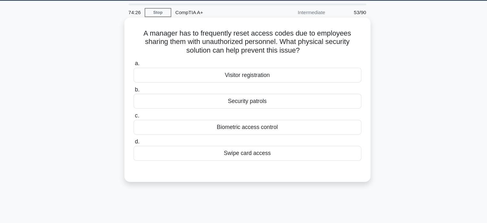
scroll to position [0, 0]
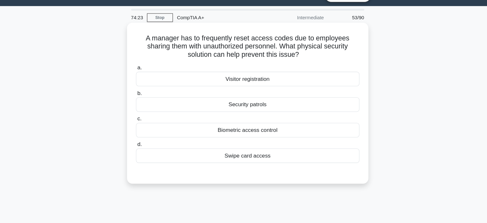
click at [245, 136] on div "Biometric access control" at bounding box center [243, 135] width 207 height 13
click at [140, 127] on input "c. Biometric access control" at bounding box center [140, 125] width 0 height 4
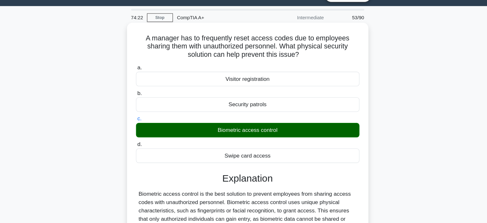
scroll to position [123, 0]
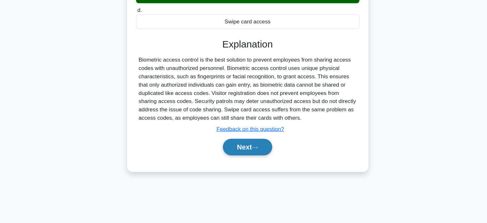
click at [245, 148] on button "Next" at bounding box center [244, 151] width 46 height 15
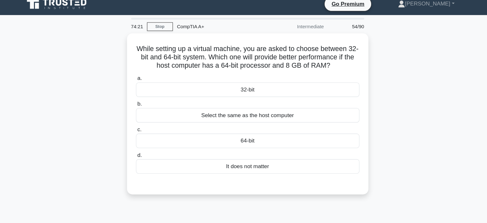
scroll to position [0, 0]
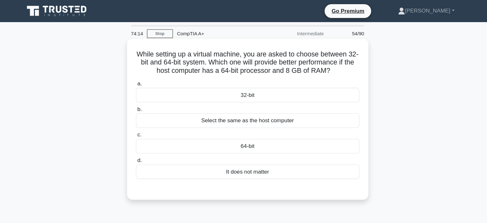
click at [244, 136] on div "64-bit" at bounding box center [243, 135] width 207 height 13
click at [140, 127] on input "c. 64-bit" at bounding box center [140, 125] width 0 height 4
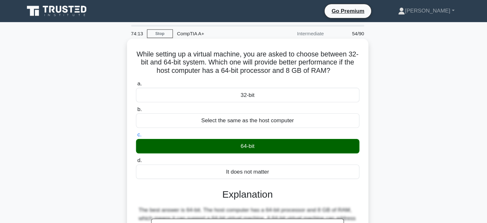
drag, startPoint x: 244, startPoint y: 136, endPoint x: 248, endPoint y: 106, distance: 30.3
click at [245, 106] on div "a. 32-bit b. Select the same as the host computer c." at bounding box center [243, 119] width 215 height 95
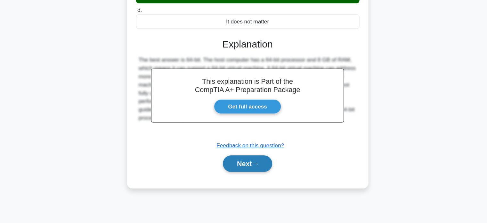
click at [245, 170] on button "Next" at bounding box center [244, 167] width 46 height 15
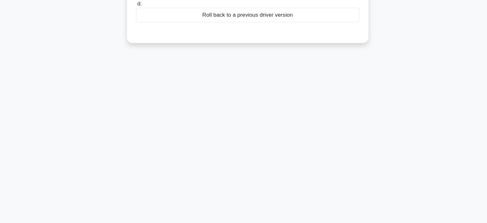
scroll to position [0, 0]
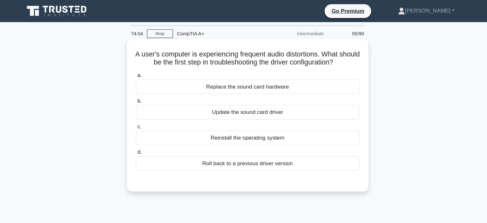
click at [245, 105] on div "Update the sound card driver" at bounding box center [243, 103] width 207 height 13
click at [140, 96] on input "b. Update the sound card driver" at bounding box center [140, 94] width 0 height 4
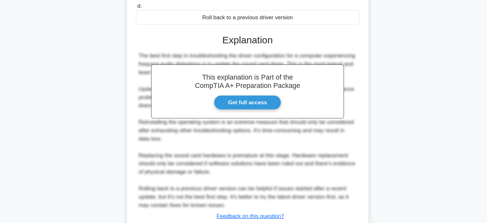
scroll to position [164, 0]
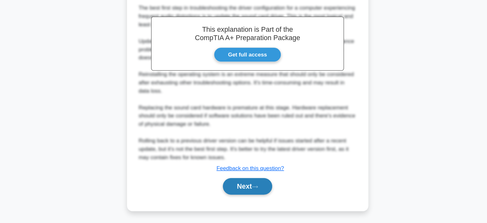
click at [245, 183] on button "Next" at bounding box center [244, 188] width 46 height 15
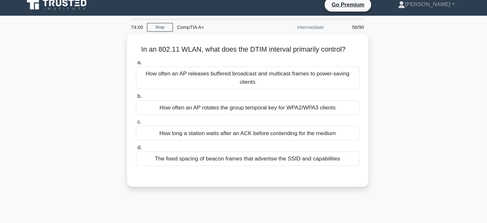
scroll to position [5, 0]
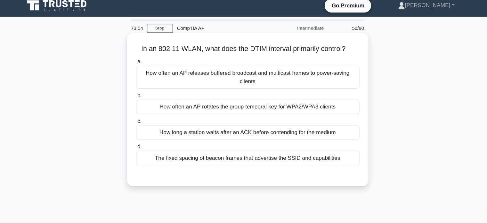
click at [229, 73] on div "How often an AP releases buffered broadcast and multicast frames to power-savin…" at bounding box center [243, 71] width 207 height 21
click at [140, 59] on input "a. How often an AP releases buffered broadcast and multicast frames to power-sa…" at bounding box center [140, 57] width 0 height 4
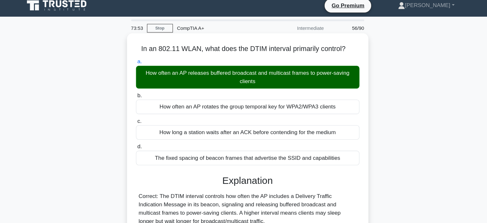
scroll to position [123, 0]
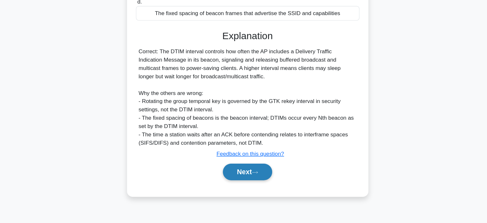
click at [241, 176] on button "Next" at bounding box center [244, 174] width 46 height 15
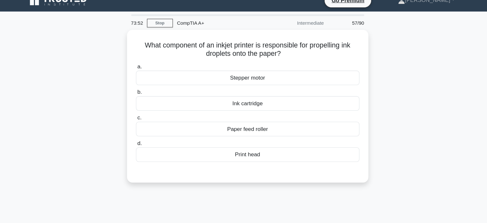
scroll to position [0, 0]
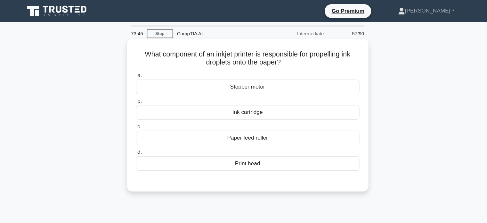
click at [230, 148] on div "Print head" at bounding box center [243, 151] width 207 height 13
click at [140, 143] on input "d. Print head" at bounding box center [140, 141] width 0 height 4
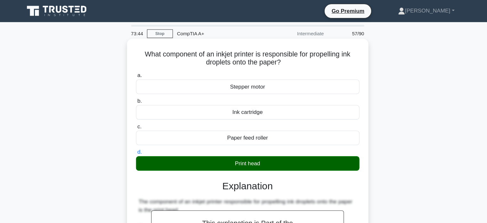
scroll to position [133, 0]
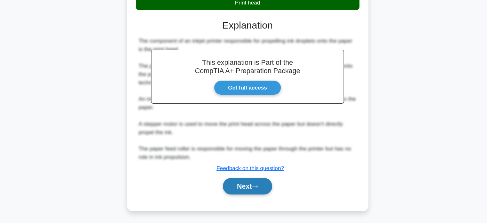
click at [244, 183] on button "Next" at bounding box center [244, 188] width 46 height 15
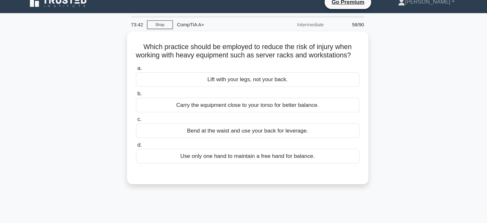
scroll to position [0, 0]
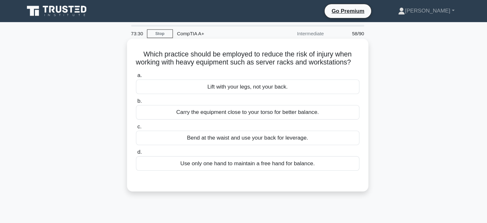
click at [245, 87] on div "Lift with your legs, not your back." at bounding box center [243, 80] width 207 height 13
click at [140, 72] on input "a. Lift with your legs, not your back." at bounding box center [140, 70] width 0 height 4
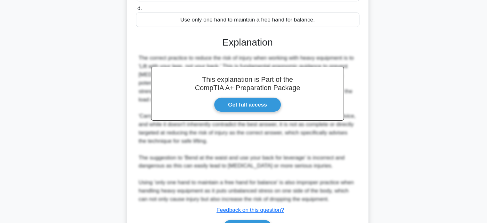
scroll to position [164, 0]
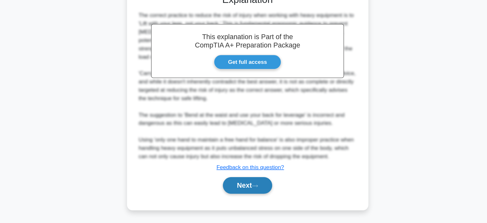
click at [245, 189] on icon at bounding box center [250, 188] width 5 height 2
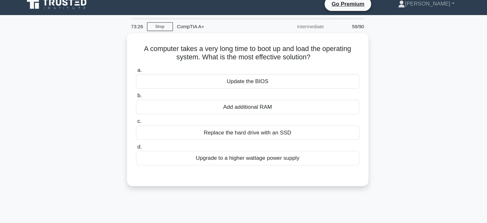
scroll to position [0, 0]
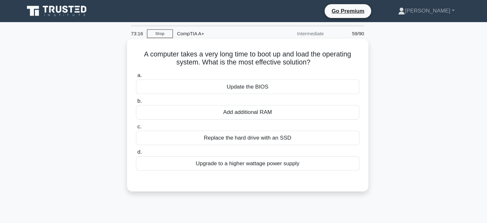
click at [245, 73] on label "a. Update the BIOS" at bounding box center [243, 76] width 207 height 21
click at [140, 72] on input "a. Update the BIOS" at bounding box center [140, 70] width 0 height 4
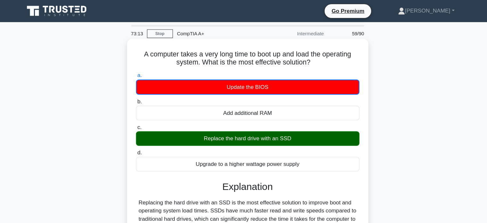
scroll to position [123, 0]
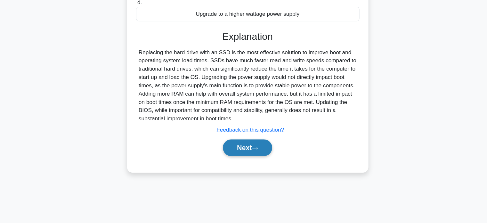
click at [245, 153] on icon at bounding box center [251, 153] width 6 height 4
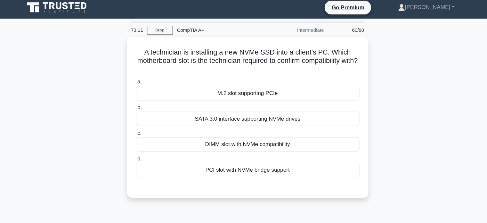
scroll to position [2, 0]
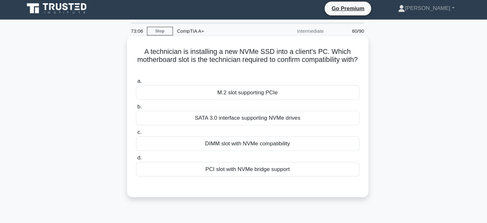
click at [245, 58] on h5 "A technician is installing a new NVMe SSD into a client's PC. Which motherboard…" at bounding box center [243, 56] width 209 height 24
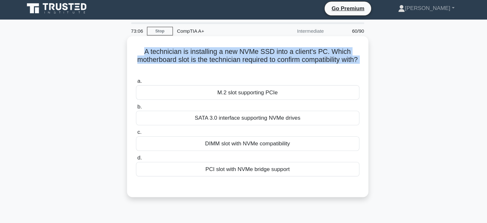
click at [245, 58] on h5 "A technician is installing a new NVMe SSD into a client's PC. Which motherboard…" at bounding box center [243, 56] width 209 height 24
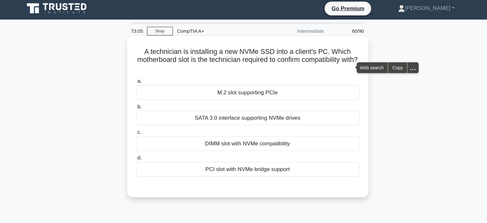
click at [245, 68] on div "A technician is installing a new NVMe SSD into a client's PC. Which motherboard…" at bounding box center [243, 108] width 219 height 144
click at [244, 66] on h5 "A technician is installing a new NVMe SSD into a client's PC. Which motherboard…" at bounding box center [243, 56] width 209 height 24
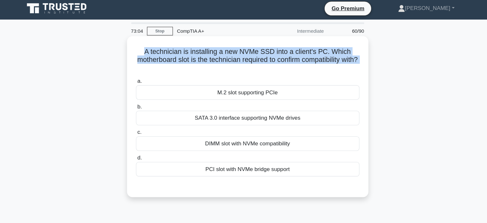
click at [244, 66] on h5 "A technician is installing a new NVMe SSD into a client's PC. Which motherboard…" at bounding box center [243, 56] width 209 height 24
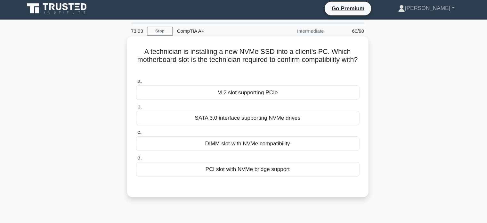
click at [209, 68] on div "A technician is installing a new NVMe SSD into a client's PC. Which motherboard…" at bounding box center [243, 108] width 219 height 144
click at [242, 85] on div "M.2 slot supporting PCIe" at bounding box center [243, 85] width 207 height 13
click at [140, 77] on input "a. M.2 slot supporting PCIe" at bounding box center [140, 75] width 0 height 4
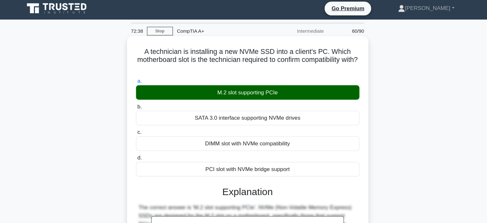
scroll to position [123, 0]
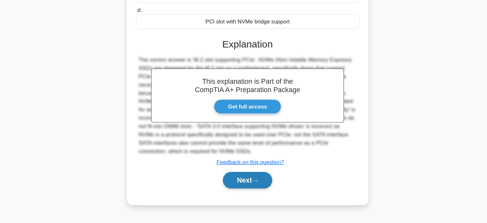
click at [245, 183] on button "Next" at bounding box center [244, 182] width 46 height 15
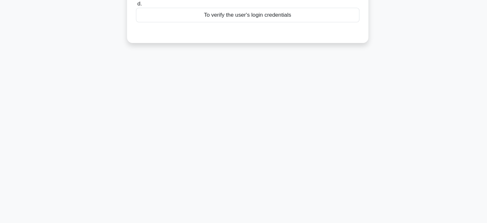
scroll to position [0, 0]
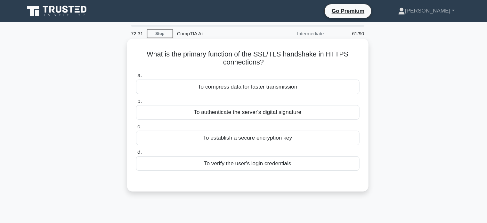
click at [245, 132] on div "To establish a secure encryption key" at bounding box center [243, 127] width 207 height 13
click at [140, 119] on input "c. To establish a secure encryption key" at bounding box center [140, 117] width 0 height 4
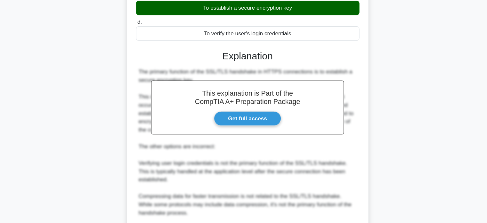
scroll to position [187, 0]
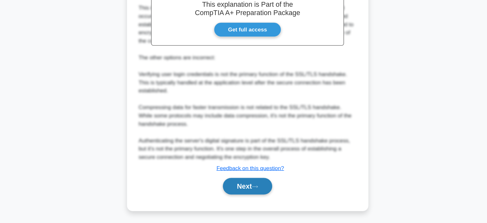
click at [245, 194] on button "Next" at bounding box center [244, 188] width 46 height 15
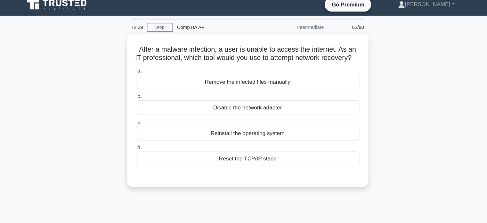
scroll to position [6, 0]
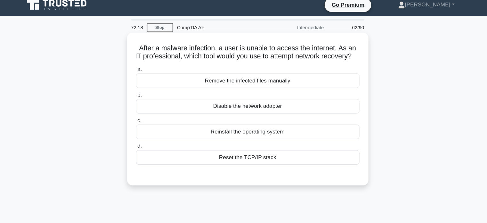
click at [241, 152] on div "Reset the TCP/IP stack" at bounding box center [243, 145] width 207 height 13
click at [140, 137] on input "d. Reset the TCP/IP stack" at bounding box center [140, 135] width 0 height 4
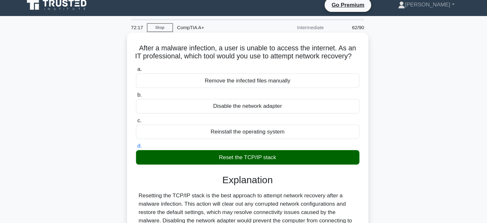
scroll to position [123, 0]
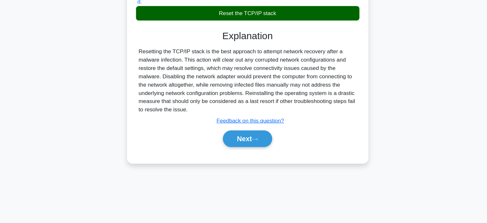
click at [245, 143] on div "Next" at bounding box center [243, 144] width 207 height 20
click at [245, 152] on button "Next" at bounding box center [244, 144] width 46 height 15
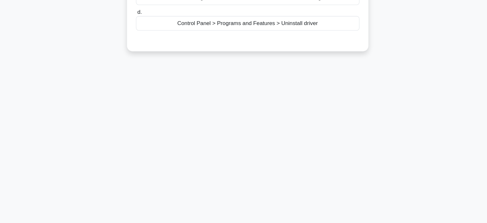
scroll to position [0, 0]
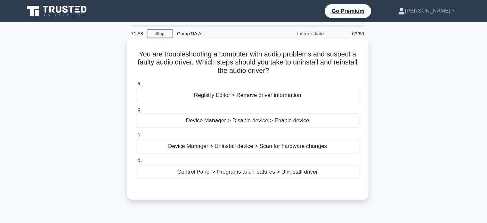
click at [245, 138] on div "Device Manager > Uninstall device > Scan for hardware changes" at bounding box center [243, 135] width 207 height 13
click at [140, 127] on input "c. Device Manager > Uninstall device > Scan for hardware changes" at bounding box center [140, 125] width 0 height 4
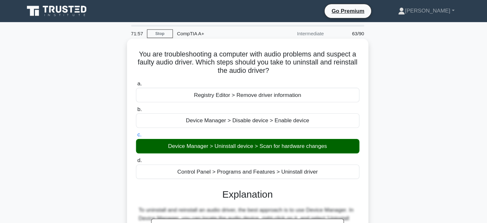
scroll to position [123, 0]
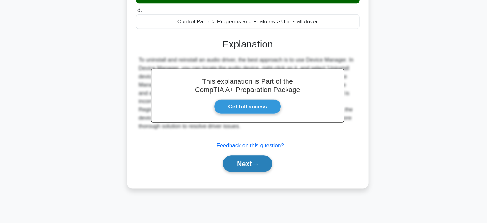
click at [245, 170] on button "Next" at bounding box center [244, 167] width 46 height 15
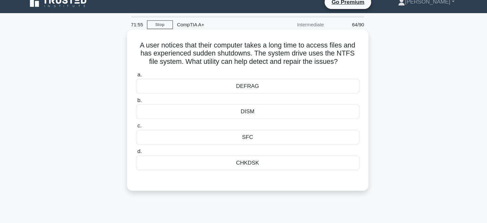
scroll to position [7, 0]
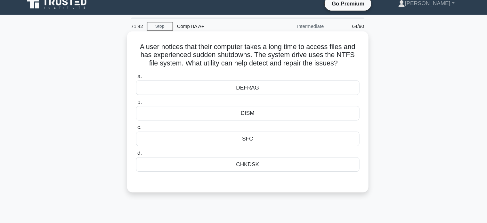
click at [245, 153] on div "CHKDSK" at bounding box center [243, 152] width 207 height 13
click at [140, 144] on input "d. CHKDSK" at bounding box center [140, 142] width 0 height 4
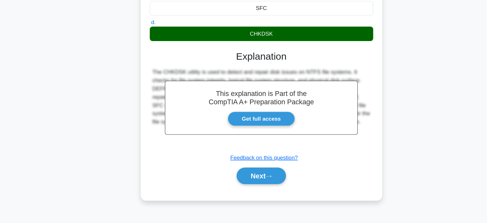
scroll to position [123, 0]
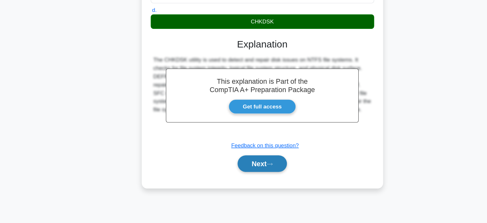
click at [245, 168] on button "Next" at bounding box center [244, 167] width 46 height 15
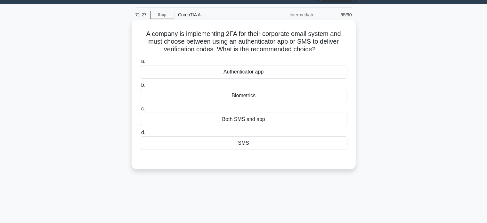
scroll to position [19, 0]
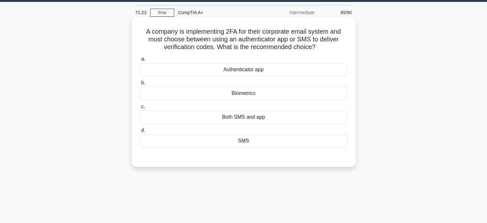
click at [245, 71] on div "Authenticator app" at bounding box center [243, 69] width 207 height 13
click at [140, 61] on input "a. Authenticator app" at bounding box center [140, 59] width 0 height 4
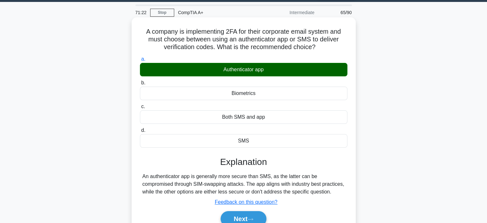
scroll to position [123, 0]
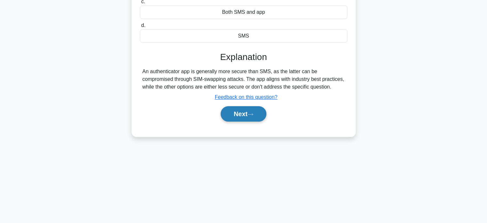
click at [245, 114] on button "Next" at bounding box center [244, 113] width 46 height 15
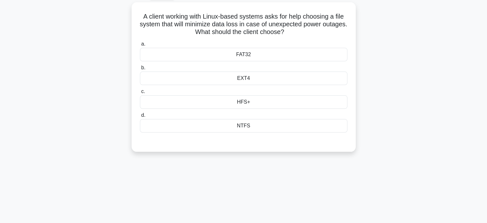
scroll to position [0, 0]
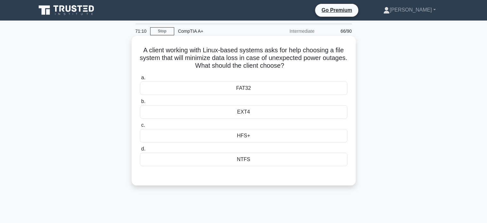
click at [245, 116] on div "EXT4" at bounding box center [243, 111] width 207 height 13
click at [140, 103] on input "b. EXT4" at bounding box center [140, 101] width 0 height 4
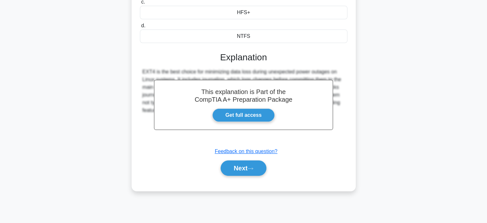
scroll to position [123, 0]
click at [245, 166] on button "Next" at bounding box center [244, 167] width 46 height 15
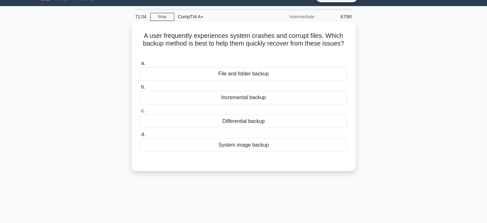
scroll to position [20, 0]
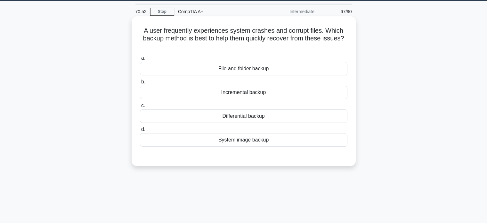
click at [245, 112] on div "Differential backup" at bounding box center [243, 115] width 207 height 13
click at [140, 108] on input "c. Differential backup" at bounding box center [140, 105] width 0 height 4
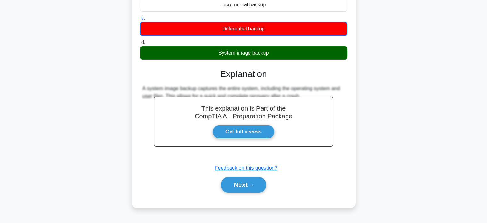
scroll to position [123, 0]
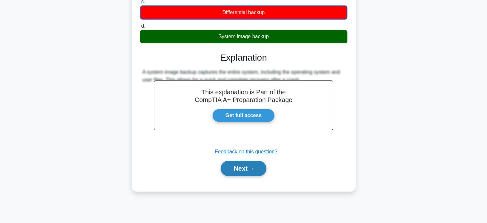
click at [245, 169] on button "Next" at bounding box center [244, 167] width 46 height 15
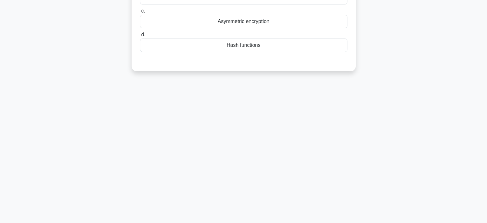
scroll to position [0, 0]
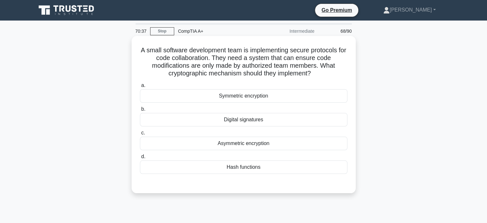
click at [236, 168] on div "Hash functions" at bounding box center [243, 166] width 207 height 13
click at [140, 159] on input "d. Hash functions" at bounding box center [140, 156] width 0 height 4
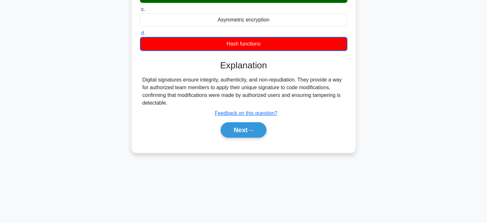
scroll to position [123, 0]
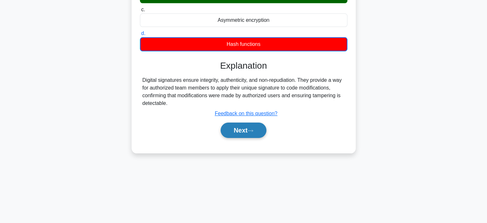
click at [245, 130] on button "Next" at bounding box center [244, 129] width 46 height 15
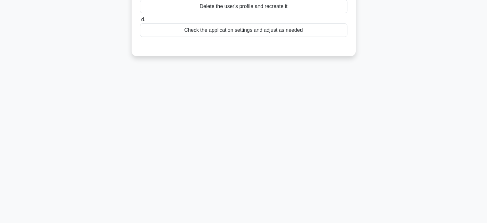
scroll to position [0, 0]
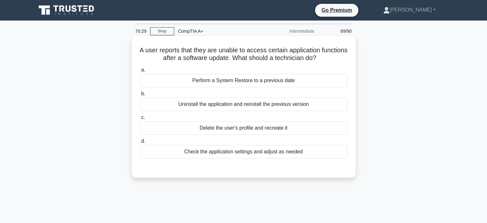
click at [245, 84] on div "Perform a System Restore to a previous date" at bounding box center [243, 80] width 207 height 13
click at [140, 72] on input "a. Perform a System Restore to a previous date" at bounding box center [140, 70] width 0 height 4
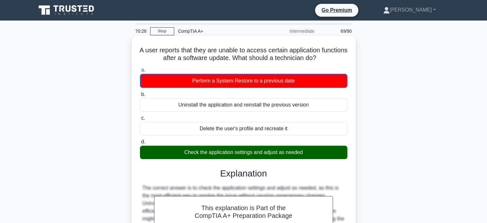
click at [245, 84] on div "Perform a System Restore to a previous date" at bounding box center [243, 81] width 207 height 14
click at [140, 72] on input "a. Perform a System Restore to a previous date" at bounding box center [140, 70] width 0 height 4
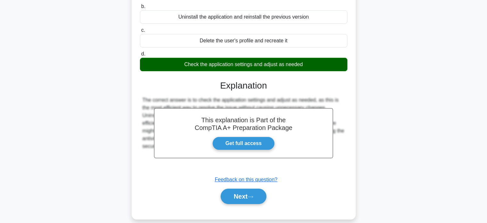
scroll to position [89, 0]
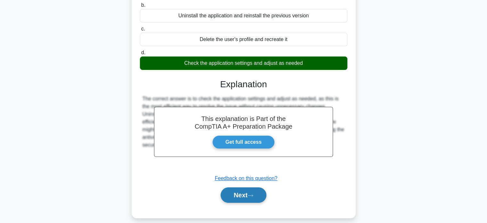
click at [245, 191] on button "Next" at bounding box center [244, 194] width 46 height 15
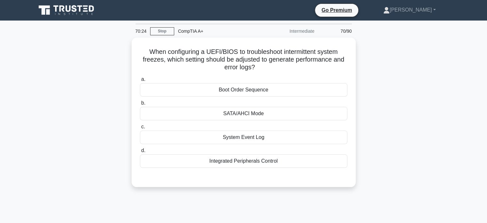
scroll to position [1, 0]
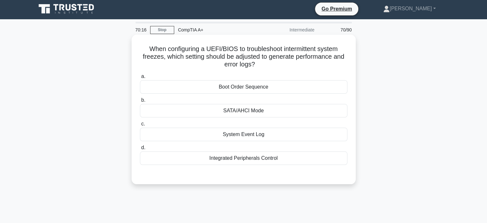
click at [245, 133] on div "System Event Log" at bounding box center [243, 133] width 207 height 13
click at [140, 126] on input "c. System Event Log" at bounding box center [140, 124] width 0 height 4
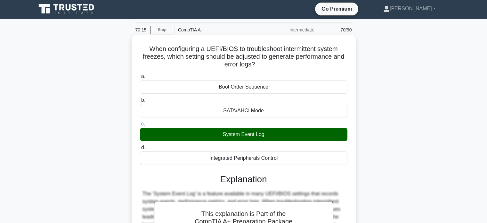
scroll to position [141, 0]
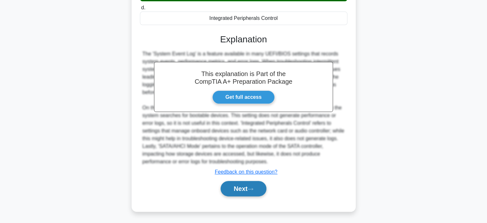
click at [245, 188] on button "Next" at bounding box center [244, 188] width 46 height 15
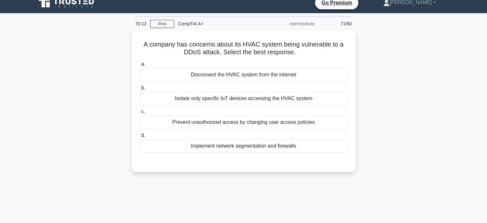
scroll to position [8, 0]
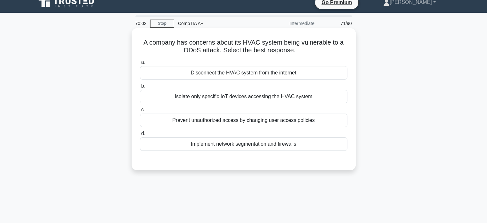
click at [245, 141] on div "Implement network segmentation and firewalls" at bounding box center [243, 143] width 207 height 13
click at [140, 135] on input "d. Implement network segmentation and firewalls" at bounding box center [140, 133] width 0 height 4
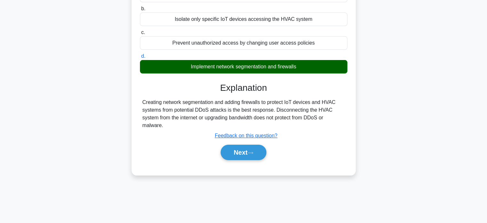
scroll to position [123, 0]
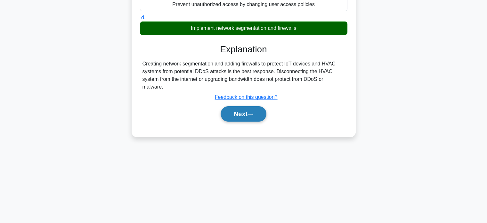
click at [245, 115] on icon at bounding box center [251, 114] width 6 height 4
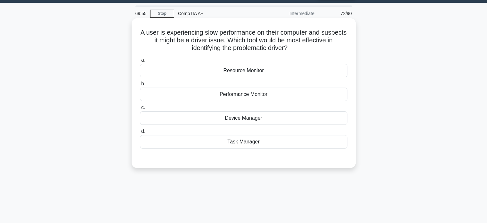
scroll to position [18, 0]
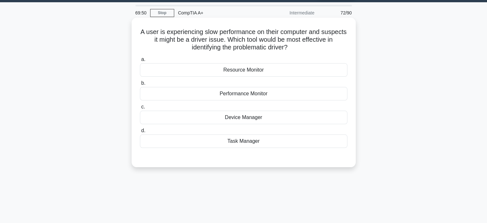
click at [245, 115] on div "Device Manager" at bounding box center [243, 116] width 207 height 13
click at [140, 109] on input "c. Device Manager" at bounding box center [140, 107] width 0 height 4
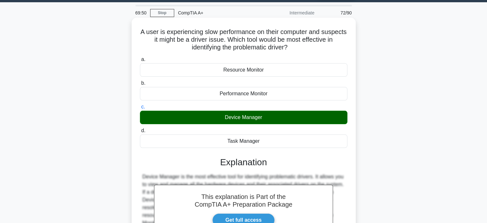
scroll to position [123, 0]
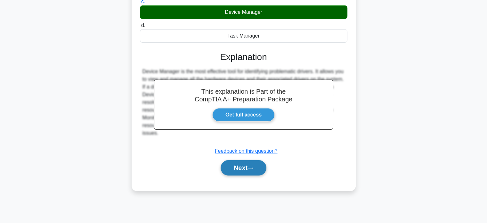
click at [245, 165] on button "Next" at bounding box center [244, 167] width 46 height 15
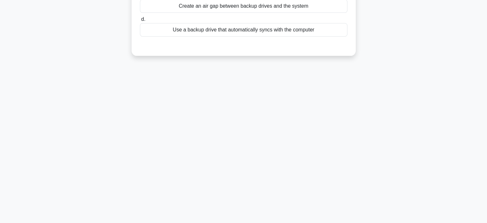
scroll to position [0, 0]
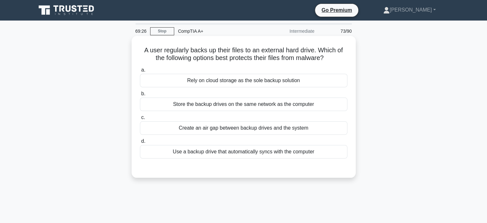
click at [243, 106] on div "Store the backup drives on the same network as the computer" at bounding box center [243, 103] width 207 height 13
click at [140, 96] on input "b. Store the backup drives on the same network as the computer" at bounding box center [140, 94] width 0 height 4
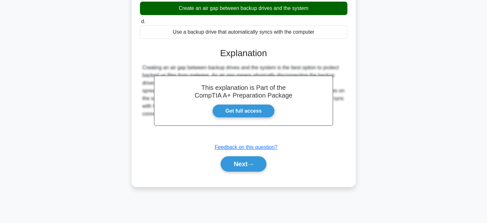
scroll to position [120, 0]
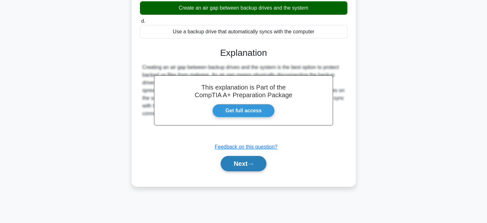
click at [245, 164] on button "Next" at bounding box center [244, 163] width 46 height 15
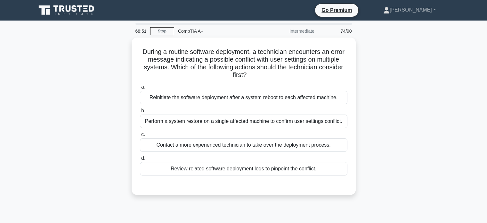
scroll to position [12, 0]
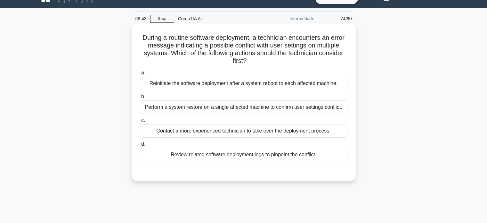
click at [238, 155] on div "Review related software deployment logs to pinpoint the conflict." at bounding box center [243, 154] width 207 height 13
click at [140, 146] on input "d. Review related software deployment logs to pinpoint the conflict." at bounding box center [140, 144] width 0 height 4
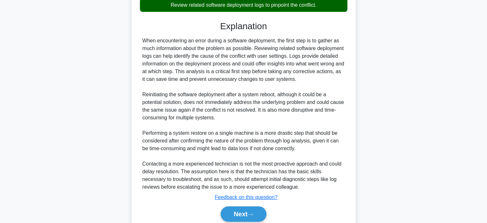
scroll to position [187, 0]
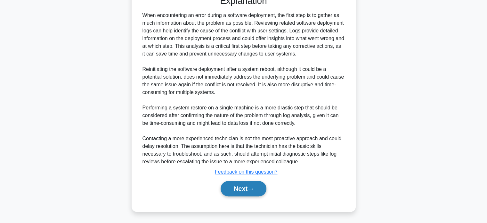
click at [244, 184] on button "Next" at bounding box center [244, 188] width 46 height 15
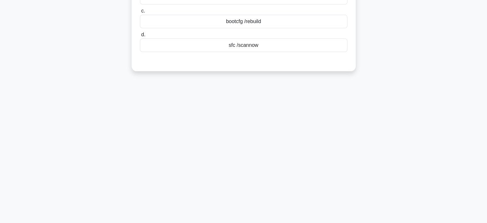
scroll to position [0, 0]
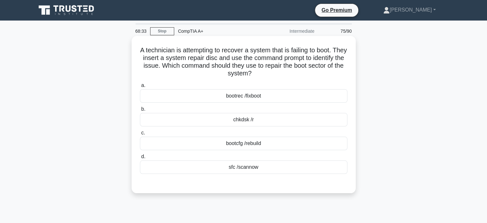
click at [242, 96] on div "bootrec /fixboot" at bounding box center [243, 95] width 207 height 13
click at [140, 87] on input "a. bootrec /fixboot" at bounding box center [140, 85] width 0 height 4
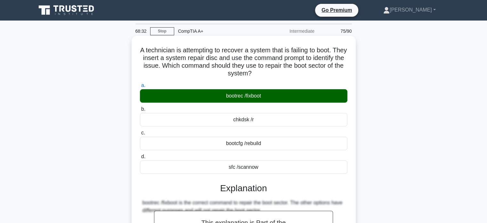
scroll to position [123, 0]
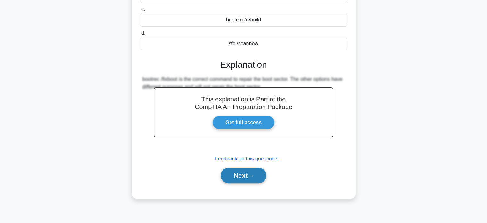
click at [243, 178] on button "Next" at bounding box center [244, 174] width 46 height 15
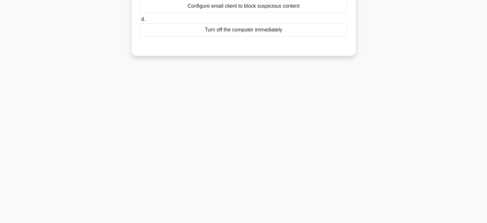
scroll to position [0, 0]
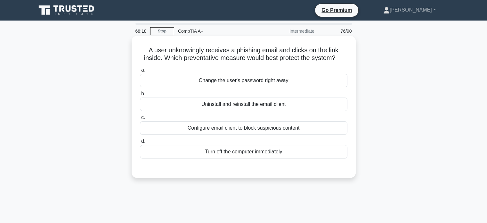
click at [239, 132] on div "Configure email client to block suspicious content" at bounding box center [243, 127] width 207 height 13
click at [140, 119] on input "c. Configure email client to block suspicious content" at bounding box center [140, 117] width 0 height 4
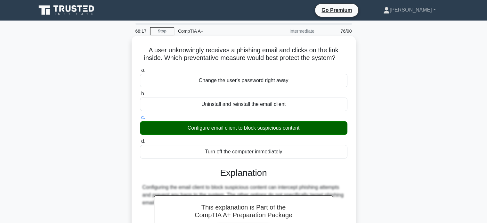
scroll to position [123, 0]
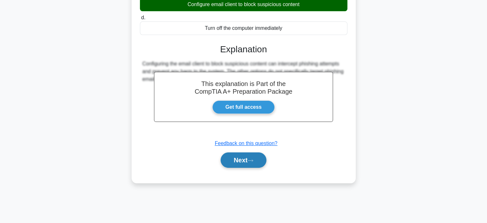
click at [245, 161] on button "Next" at bounding box center [244, 159] width 46 height 15
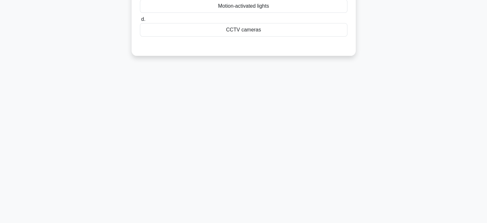
scroll to position [0, 0]
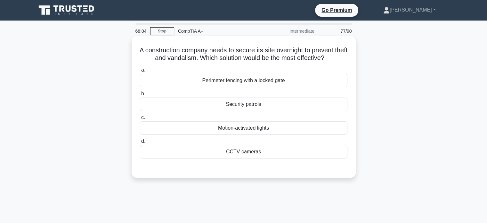
click at [245, 78] on div "Perimeter fencing with a locked gate" at bounding box center [243, 80] width 207 height 13
click at [140, 72] on input "a. Perimeter fencing with a locked gate" at bounding box center [140, 70] width 0 height 4
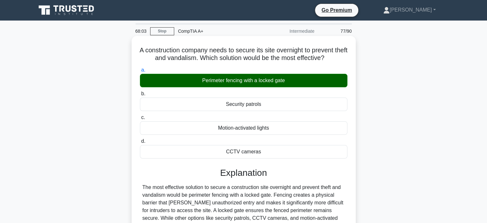
scroll to position [123, 0]
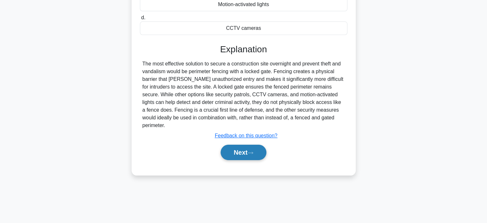
click at [245, 144] on button "Next" at bounding box center [244, 151] width 46 height 15
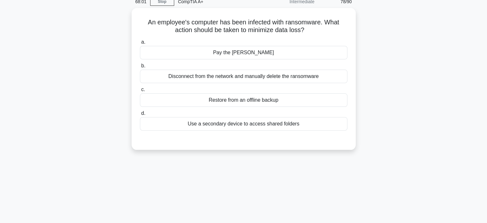
scroll to position [0, 0]
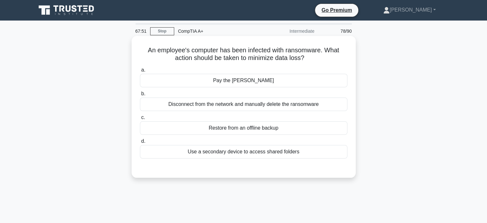
click at [245, 130] on div "Restore from an offline backup" at bounding box center [243, 127] width 207 height 13
click at [140, 119] on input "c. Restore from an offline backup" at bounding box center [140, 117] width 0 height 4
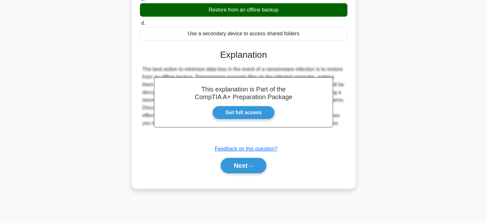
scroll to position [123, 0]
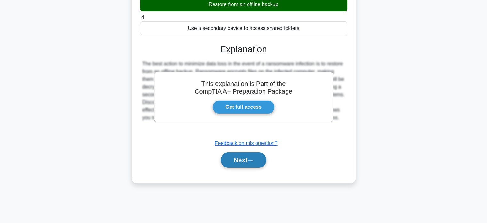
click at [245, 166] on button "Next" at bounding box center [244, 159] width 46 height 15
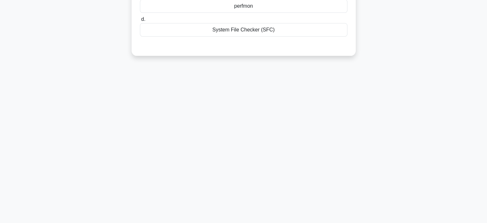
scroll to position [0, 0]
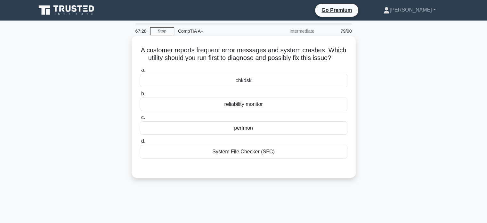
click at [245, 78] on div "chkdsk" at bounding box center [243, 80] width 207 height 13
click at [140, 72] on input "a. chkdsk" at bounding box center [140, 70] width 0 height 4
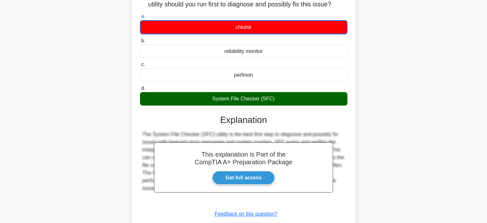
scroll to position [123, 0]
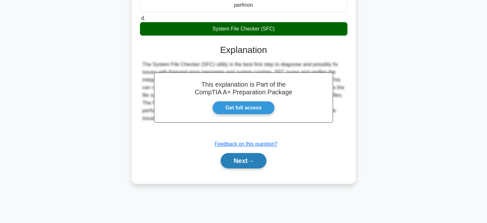
click at [245, 159] on icon at bounding box center [251, 161] width 6 height 4
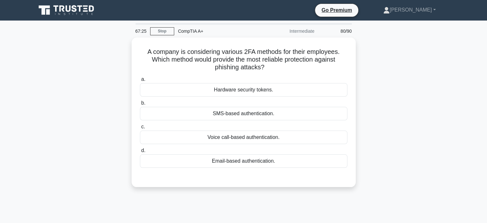
scroll to position [2, 0]
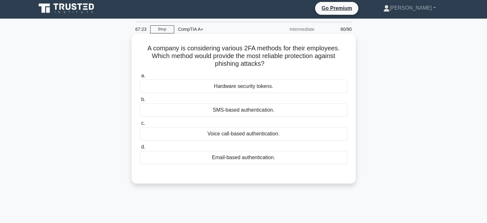
click at [245, 54] on h5 "A company is considering various 2FA methods for their employees. Which method …" at bounding box center [243, 56] width 209 height 24
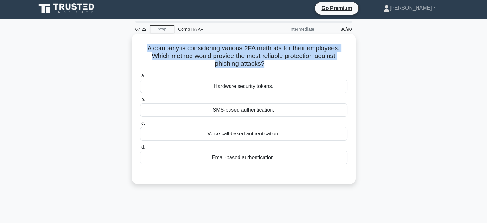
click at [245, 54] on h5 "A company is considering various 2FA methods for their employees. Which method …" at bounding box center [243, 56] width 209 height 24
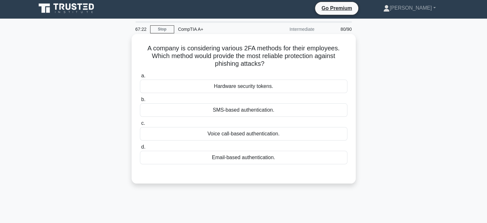
click at [245, 69] on div "A company is considering various 2FA methods for their employees. Which method …" at bounding box center [243, 109] width 219 height 144
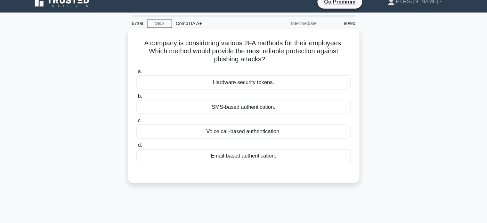
scroll to position [2, 0]
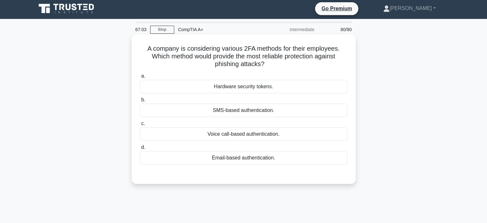
click at [241, 110] on div "SMS-based authentication." at bounding box center [243, 109] width 207 height 13
click at [140, 102] on input "b. SMS-based authentication." at bounding box center [140, 100] width 0 height 4
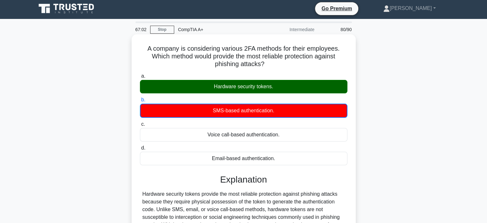
scroll to position [123, 0]
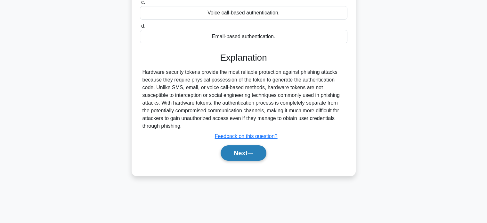
click at [243, 155] on button "Next" at bounding box center [244, 152] width 46 height 15
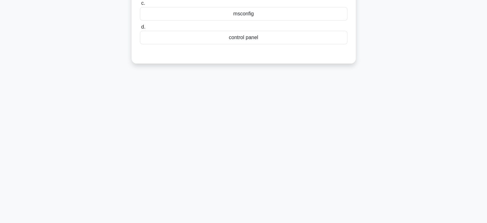
scroll to position [0, 0]
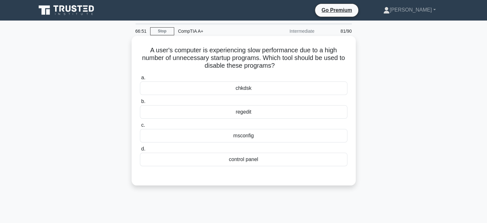
click at [245, 136] on div "msconfig" at bounding box center [243, 135] width 207 height 13
click at [140, 127] on input "c. msconfig" at bounding box center [140, 125] width 0 height 4
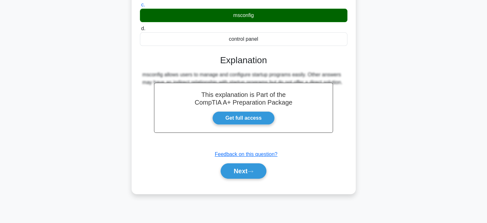
scroll to position [123, 0]
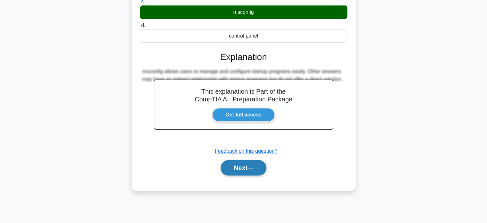
click at [241, 168] on button "Next" at bounding box center [244, 167] width 46 height 15
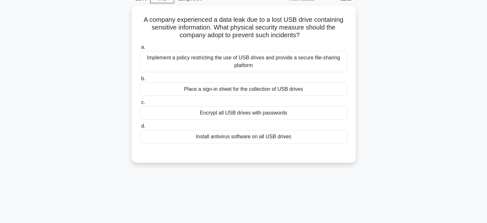
scroll to position [35, 0]
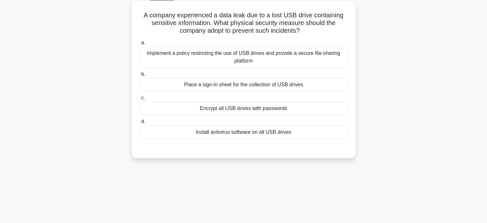
click at [245, 107] on div "Encrypt all USB drives with passwords" at bounding box center [243, 108] width 207 height 13
click at [140, 100] on input "c. Encrypt all USB drives with passwords" at bounding box center [140, 98] width 0 height 4
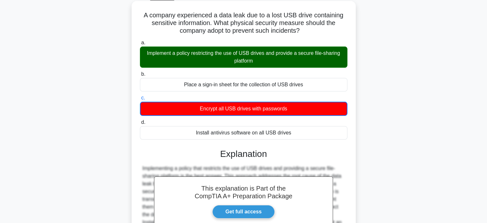
scroll to position [123, 0]
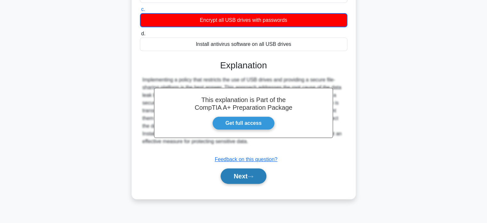
click at [245, 175] on button "Next" at bounding box center [244, 175] width 46 height 15
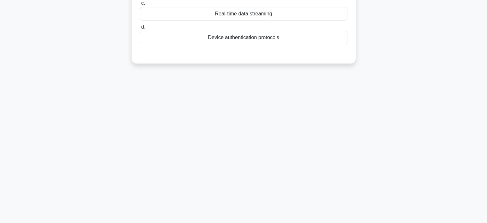
scroll to position [0, 0]
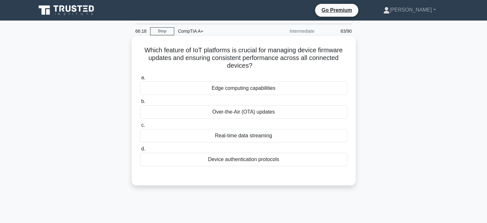
click at [245, 111] on div "Over-the-Air (OTA) updates" at bounding box center [243, 111] width 207 height 13
click at [140, 103] on input "b. Over-the-Air (OTA) updates" at bounding box center [140, 101] width 0 height 4
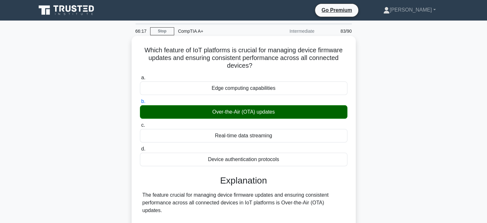
scroll to position [149, 0]
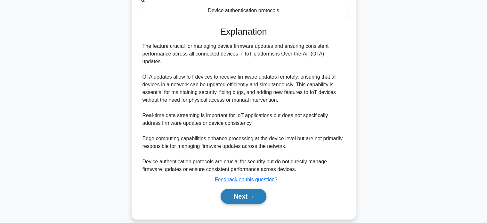
click at [244, 188] on button "Next" at bounding box center [244, 195] width 46 height 15
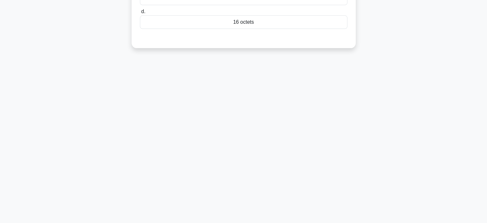
scroll to position [0, 0]
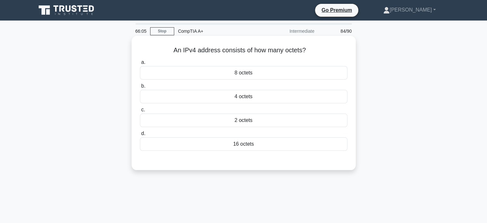
click at [245, 100] on div "4 octets" at bounding box center [243, 96] width 207 height 13
click at [140, 88] on input "b. 4 octets" at bounding box center [140, 86] width 0 height 4
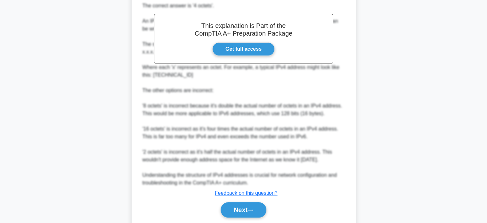
scroll to position [188, 0]
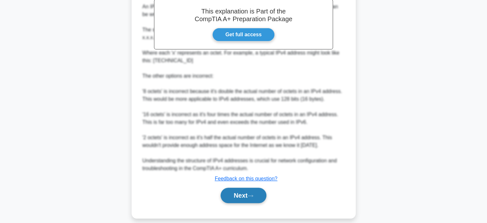
click at [243, 196] on button "Next" at bounding box center [244, 194] width 46 height 15
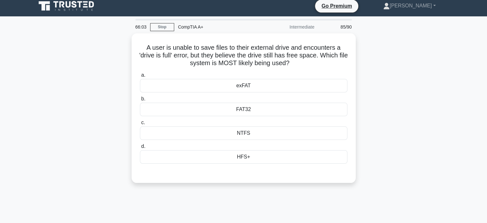
scroll to position [0, 0]
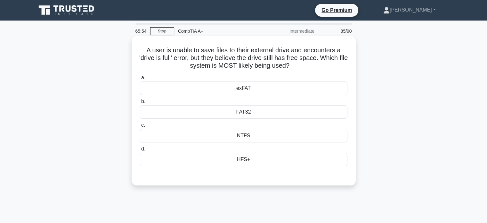
click at [242, 113] on div "FAT32" at bounding box center [243, 111] width 207 height 13
click at [140, 103] on input "b. FAT32" at bounding box center [140, 101] width 0 height 4
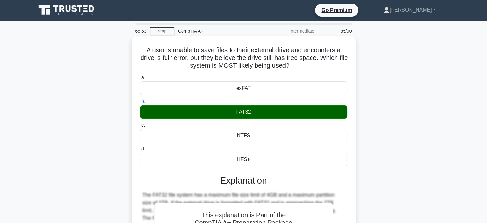
scroll to position [123, 0]
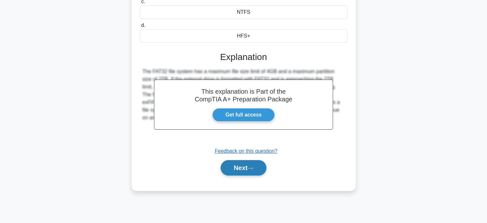
click at [245, 164] on button "Next" at bounding box center [244, 167] width 46 height 15
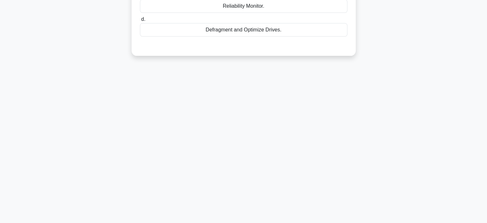
scroll to position [0, 0]
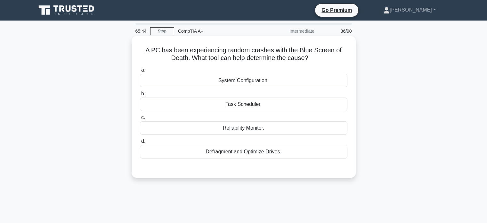
click at [244, 80] on div "System Configuration." at bounding box center [243, 80] width 207 height 13
click at [140, 72] on input "a. System Configuration." at bounding box center [140, 70] width 0 height 4
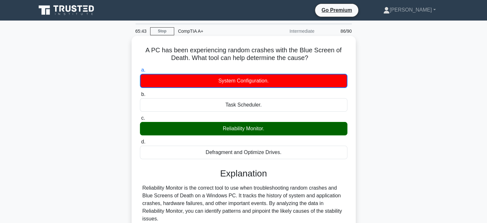
scroll to position [123, 0]
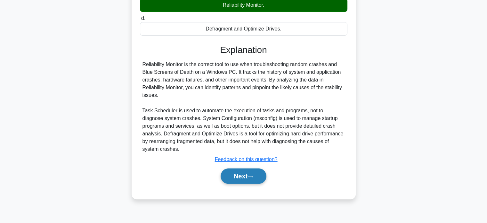
click at [245, 168] on button "Next" at bounding box center [244, 175] width 46 height 15
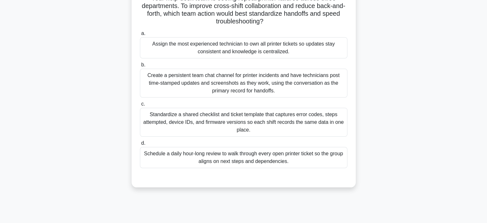
scroll to position [54, 0]
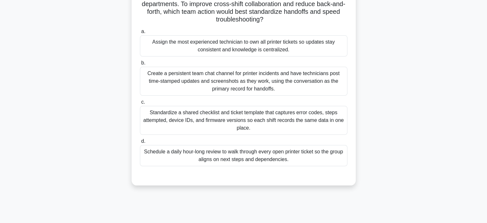
click at [245, 78] on div "Create a persistent team chat channel for printer incidents and have technician…" at bounding box center [243, 81] width 207 height 29
click at [140, 65] on input "b. Create a persistent team chat channel for printer incidents and have technic…" at bounding box center [140, 63] width 0 height 4
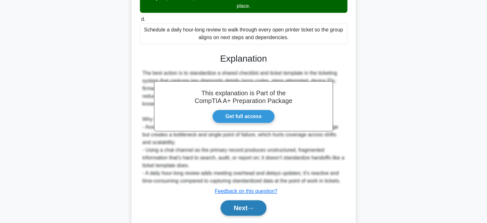
scroll to position [179, 0]
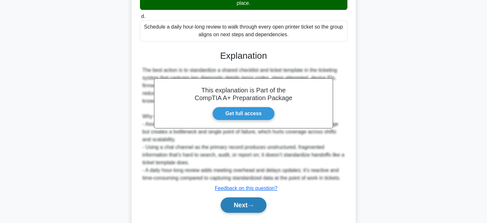
click at [240, 203] on button "Next" at bounding box center [244, 204] width 46 height 15
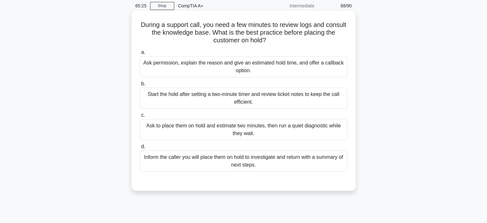
scroll to position [26, 0]
click at [232, 162] on div "Inform the caller you will place them on hold to investigate and return with a …" at bounding box center [243, 159] width 207 height 21
click at [140, 148] on input "d. Inform the caller you will place them on hold to investigate and return with…" at bounding box center [140, 145] width 0 height 4
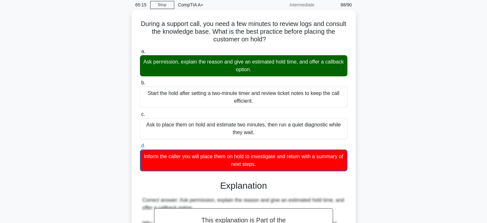
scroll to position [173, 0]
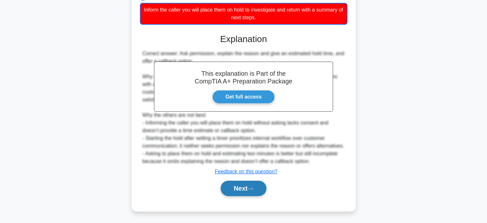
click at [236, 191] on button "Next" at bounding box center [244, 187] width 46 height 15
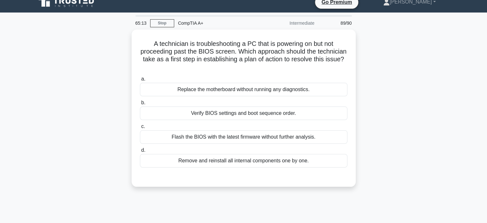
scroll to position [8, 0]
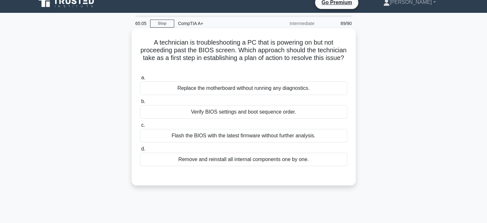
click at [234, 134] on div "Flash the BIOS with the latest firmware without further analysis." at bounding box center [243, 135] width 207 height 13
click at [140, 127] on input "c. Flash the BIOS with the latest firmware without further analysis." at bounding box center [140, 125] width 0 height 4
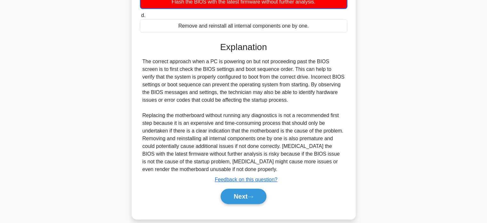
scroll to position [150, 0]
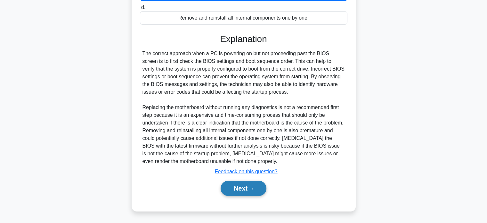
click at [245, 188] on button "Next" at bounding box center [244, 187] width 46 height 15
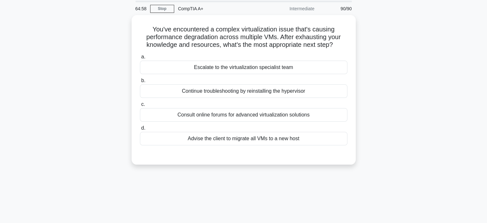
scroll to position [23, 0]
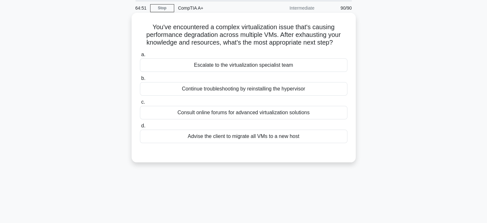
click at [245, 110] on div "Consult online forums for advanced virtualization solutions" at bounding box center [243, 112] width 207 height 13
click at [140, 104] on input "c. Consult online forums for advanced virtualization solutions" at bounding box center [140, 102] width 0 height 4
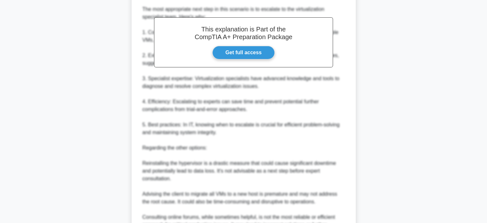
scroll to position [252, 0]
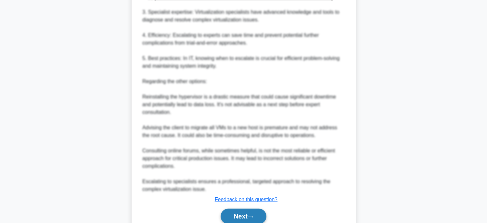
click at [245, 215] on button "Next" at bounding box center [244, 215] width 46 height 15
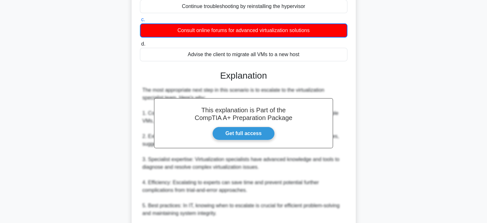
scroll to position [104, 0]
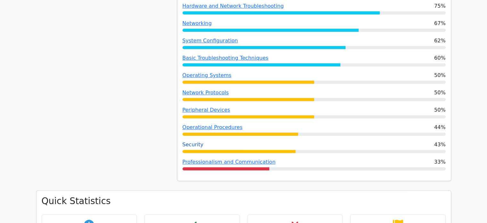
scroll to position [394, 0]
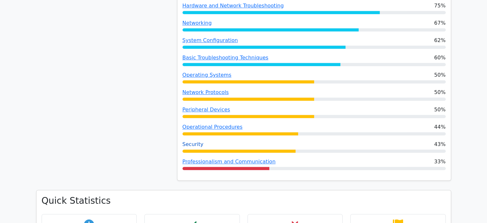
click at [194, 141] on link "Security" at bounding box center [193, 144] width 21 height 6
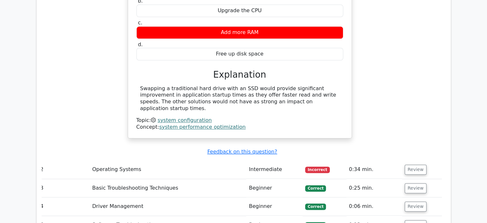
scroll to position [790, 0]
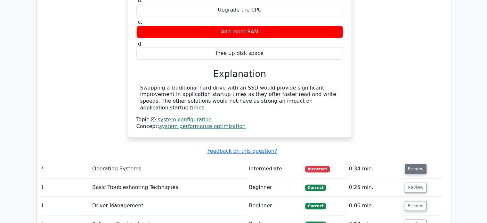
click at [413, 164] on button "Review" at bounding box center [416, 169] width 22 height 10
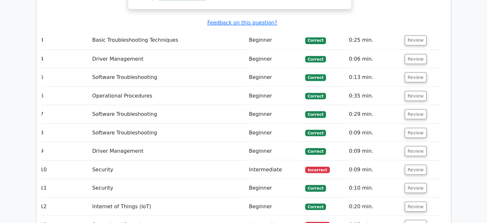
scroll to position [1159, 0]
click at [409, 164] on button "Review" at bounding box center [416, 169] width 22 height 10
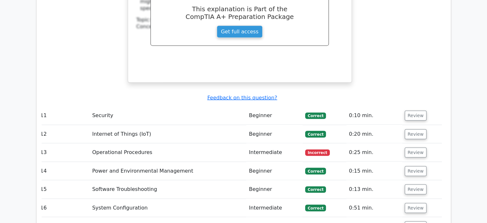
scroll to position [1490, 0]
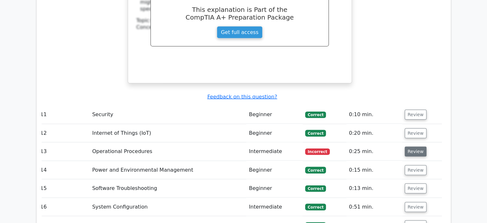
click at [407, 146] on button "Review" at bounding box center [416, 151] width 22 height 10
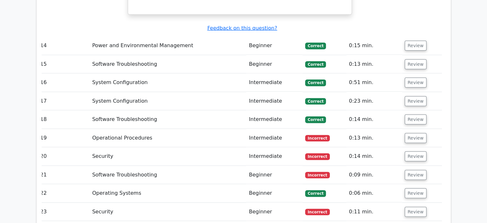
scroll to position [1880, 0]
click at [408, 133] on button "Review" at bounding box center [416, 138] width 22 height 10
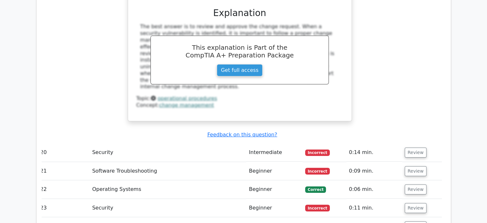
scroll to position [2151, 0]
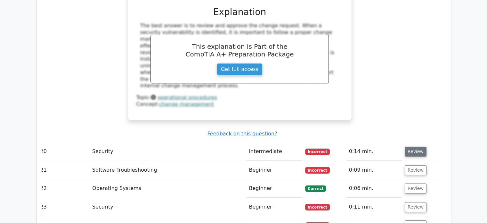
click at [412, 146] on button "Review" at bounding box center [416, 151] width 22 height 10
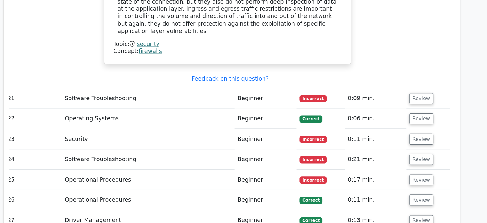
scroll to position [2541, 0]
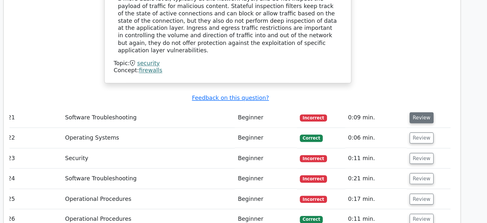
click at [415, 102] on button "Review" at bounding box center [416, 107] width 22 height 10
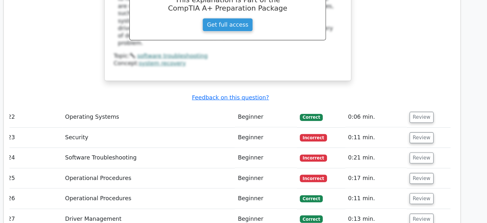
scroll to position [2813, 0]
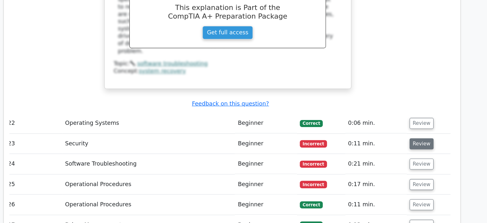
click at [408, 125] on button "Review" at bounding box center [416, 130] width 22 height 10
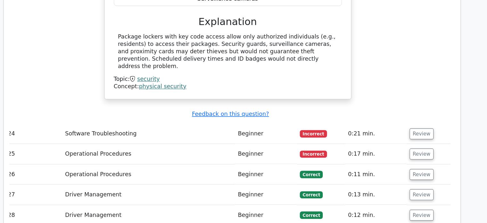
scroll to position [3049, 0]
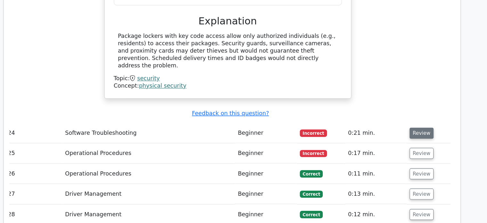
click at [416, 136] on button "Review" at bounding box center [416, 141] width 22 height 10
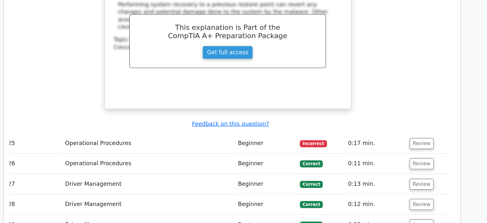
scroll to position [3331, 0]
click at [408, 146] on button "Review" at bounding box center [416, 151] width 22 height 10
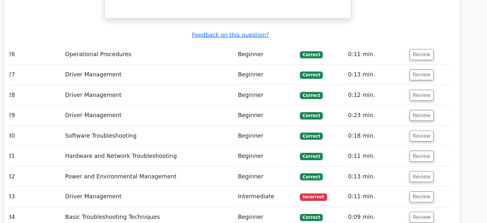
scroll to position [3710, 0]
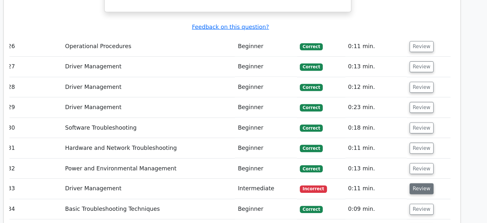
click at [414, 187] on button "Review" at bounding box center [416, 192] width 22 height 10
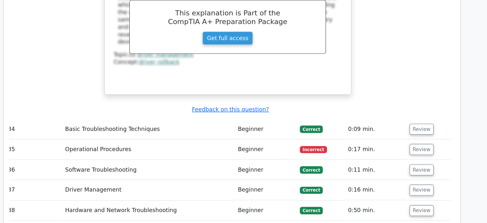
scroll to position [4042, 0]
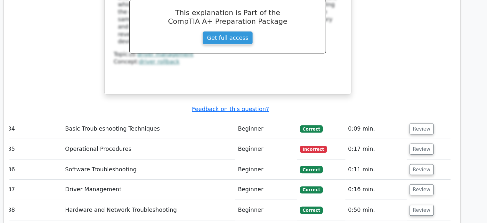
click at [413, 146] on td "Review" at bounding box center [422, 155] width 40 height 18
click at [412, 150] on button "Review" at bounding box center [416, 155] width 22 height 10
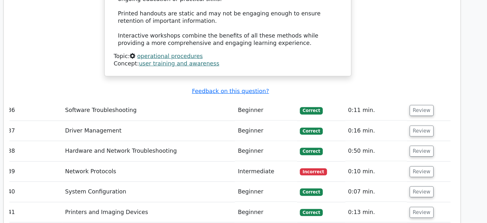
scroll to position [4496, 0]
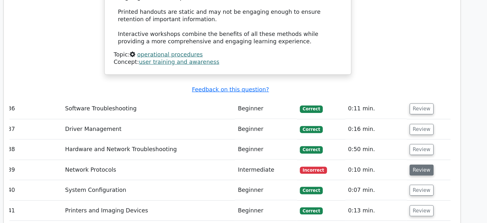
click at [412, 170] on button "Review" at bounding box center [416, 175] width 22 height 10
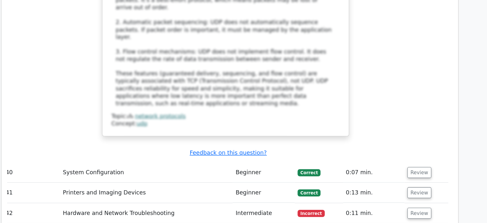
scroll to position [4881, 0]
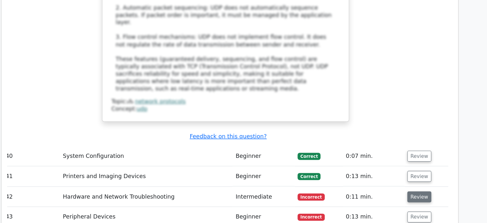
click at [406, 194] on button "Review" at bounding box center [416, 199] width 22 height 10
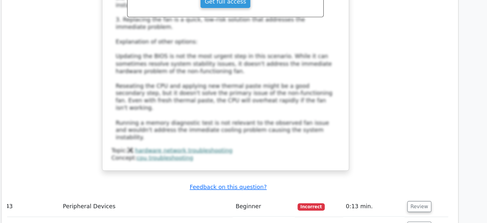
scroll to position [5263, 0]
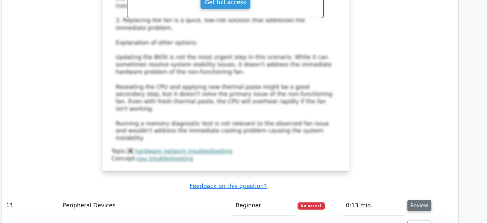
click at [420, 198] on button "Review" at bounding box center [416, 203] width 22 height 10
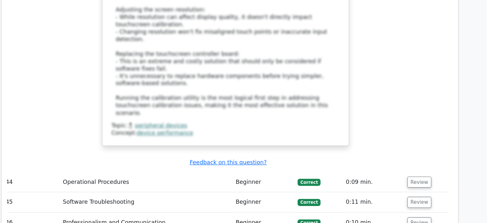
scroll to position [5701, 0]
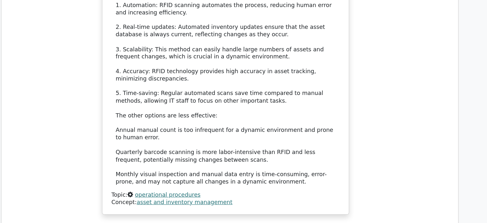
scroll to position [6099, 0]
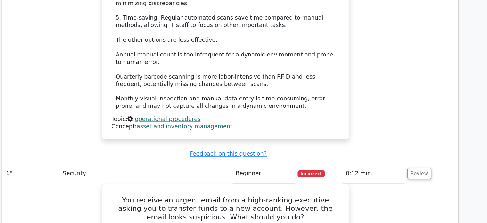
scroll to position [6175, 0]
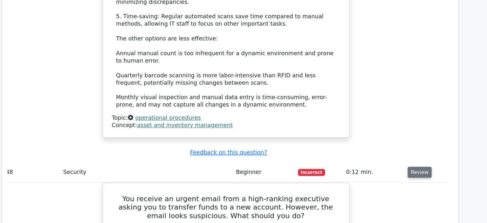
click at [419, 167] on button "Review" at bounding box center [416, 172] width 22 height 10
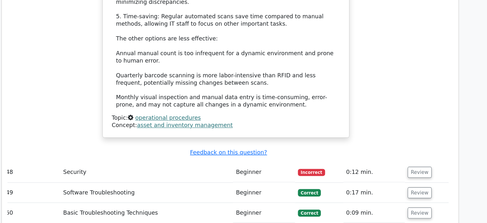
click at [421, 222] on button "Review" at bounding box center [416, 227] width 22 height 10
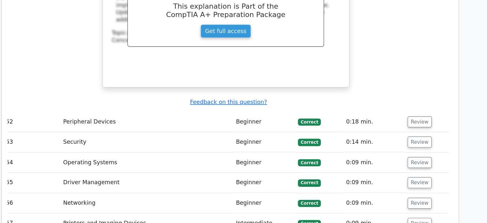
scroll to position [6563, 0]
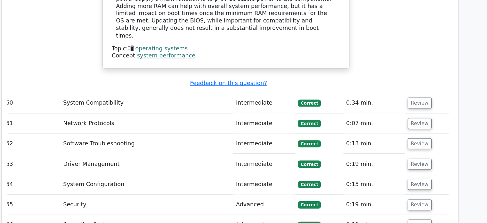
scroll to position [6988, 0]
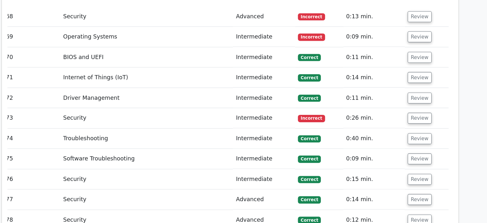
scroll to position [7499, 0]
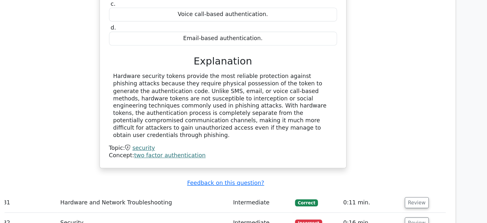
scroll to position [7824, 0]
click at [415, 198] on button "Review" at bounding box center [416, 203] width 22 height 10
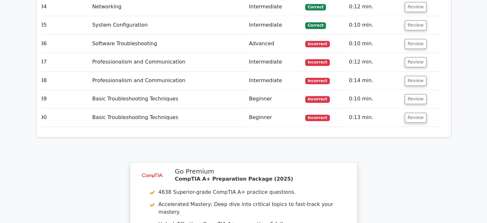
scroll to position [8346, 0]
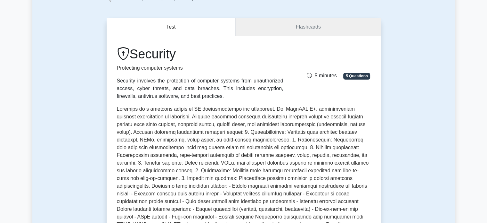
scroll to position [36, 0]
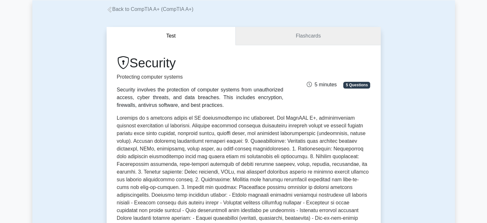
click at [290, 36] on link "Flashcards" at bounding box center [308, 36] width 145 height 18
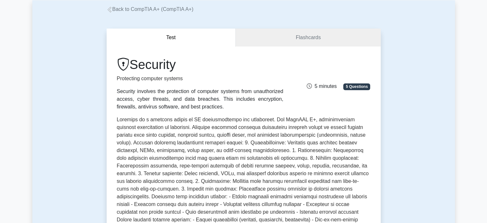
scroll to position [0, 0]
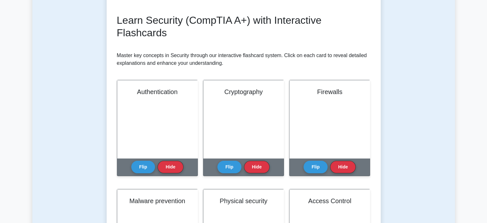
scroll to position [83, 0]
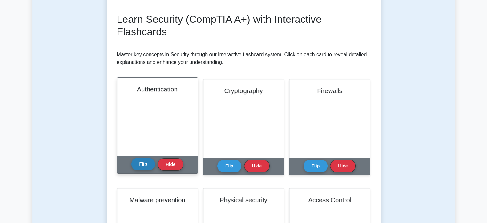
click at [149, 167] on button "Flip" at bounding box center [143, 164] width 24 height 12
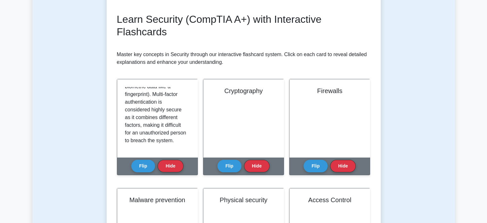
scroll to position [0, 0]
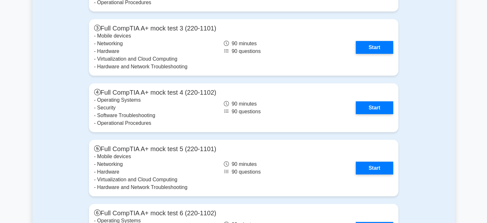
scroll to position [1902, 0]
